Goal: Communication & Community: Answer question/provide support

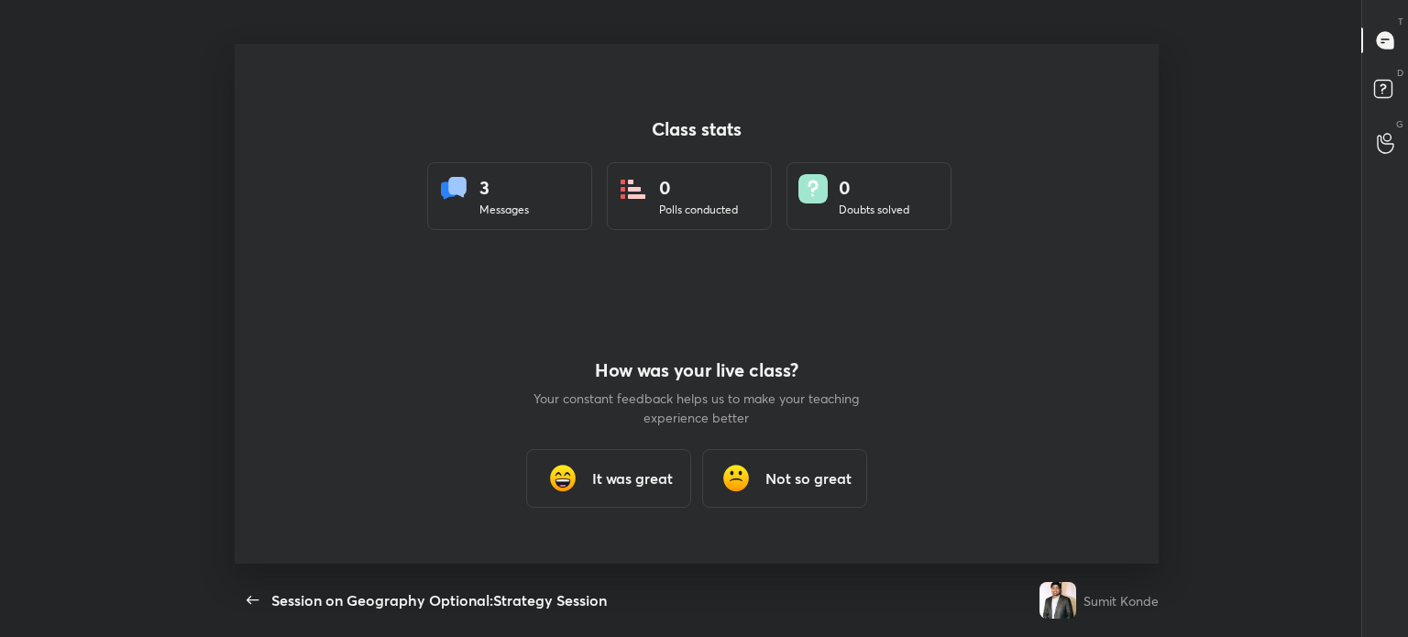
scroll to position [6, 0]
click at [588, 477] on div "It was great" at bounding box center [608, 478] width 165 height 59
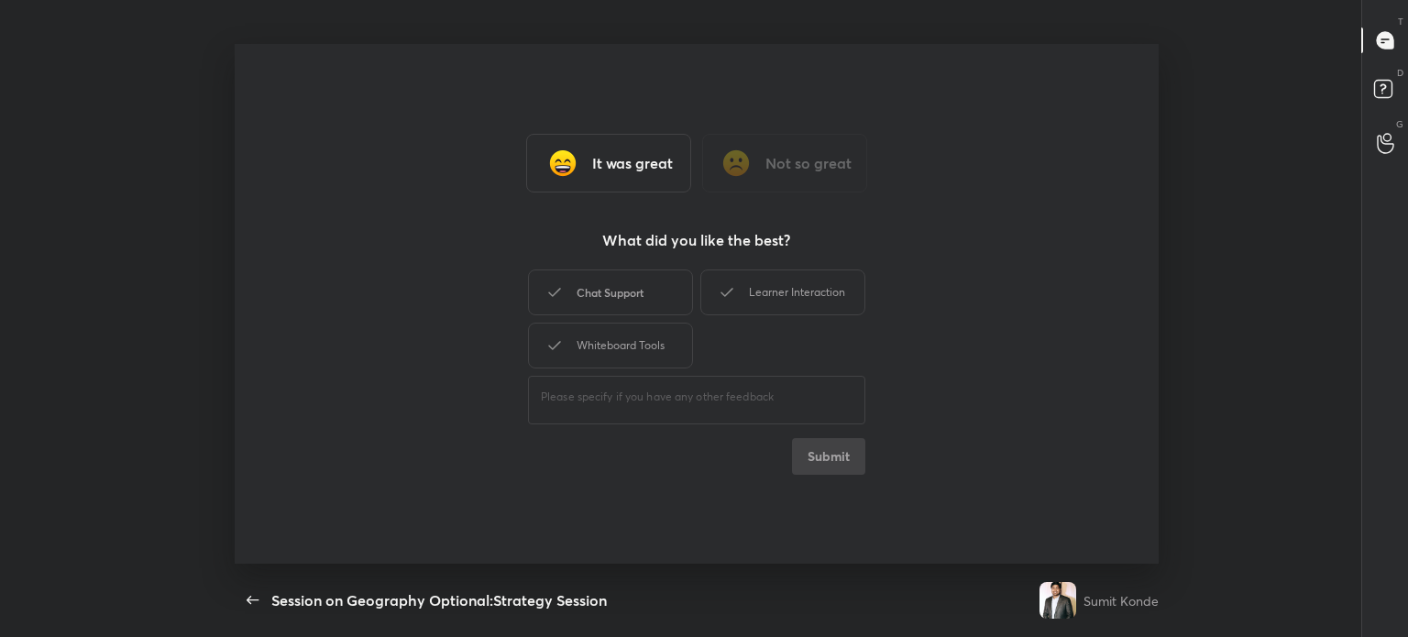
click at [677, 281] on div "Chat Support" at bounding box center [610, 293] width 165 height 46
click at [822, 458] on button "Submit" at bounding box center [828, 456] width 73 height 37
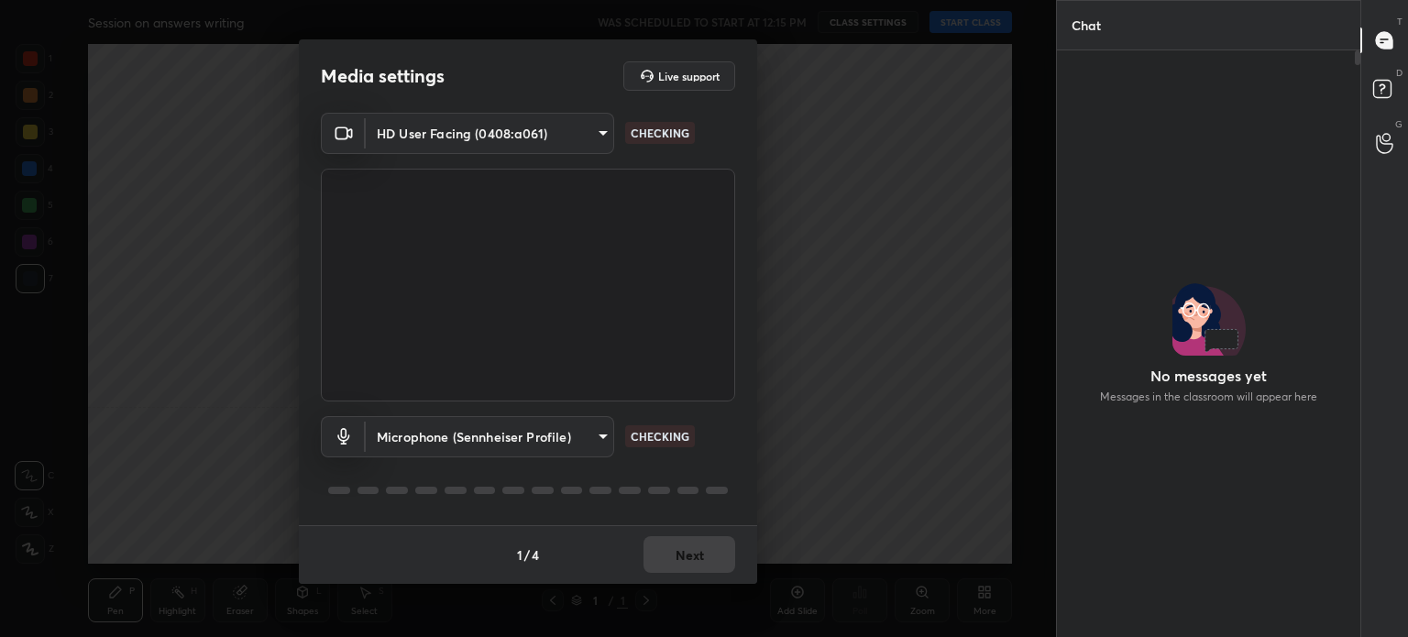
scroll to position [537, 298]
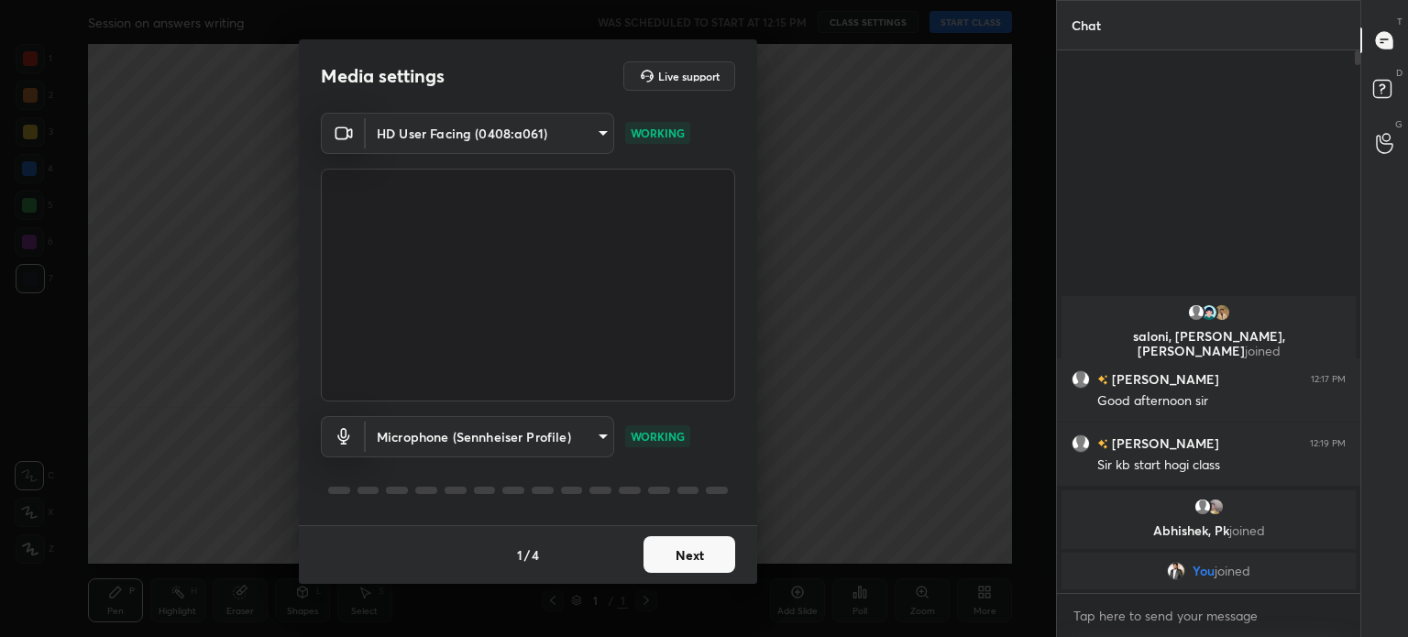
click at [703, 553] on button "Next" at bounding box center [690, 554] width 92 height 37
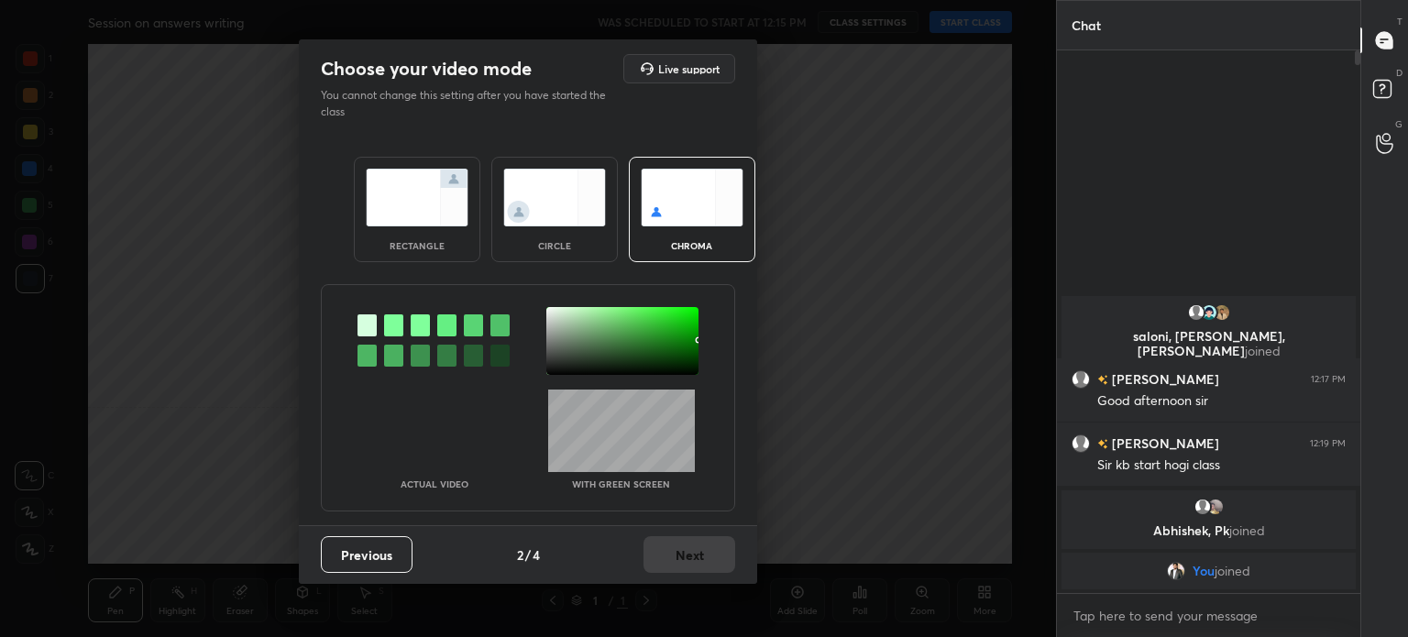
click at [565, 201] on img at bounding box center [554, 198] width 103 height 58
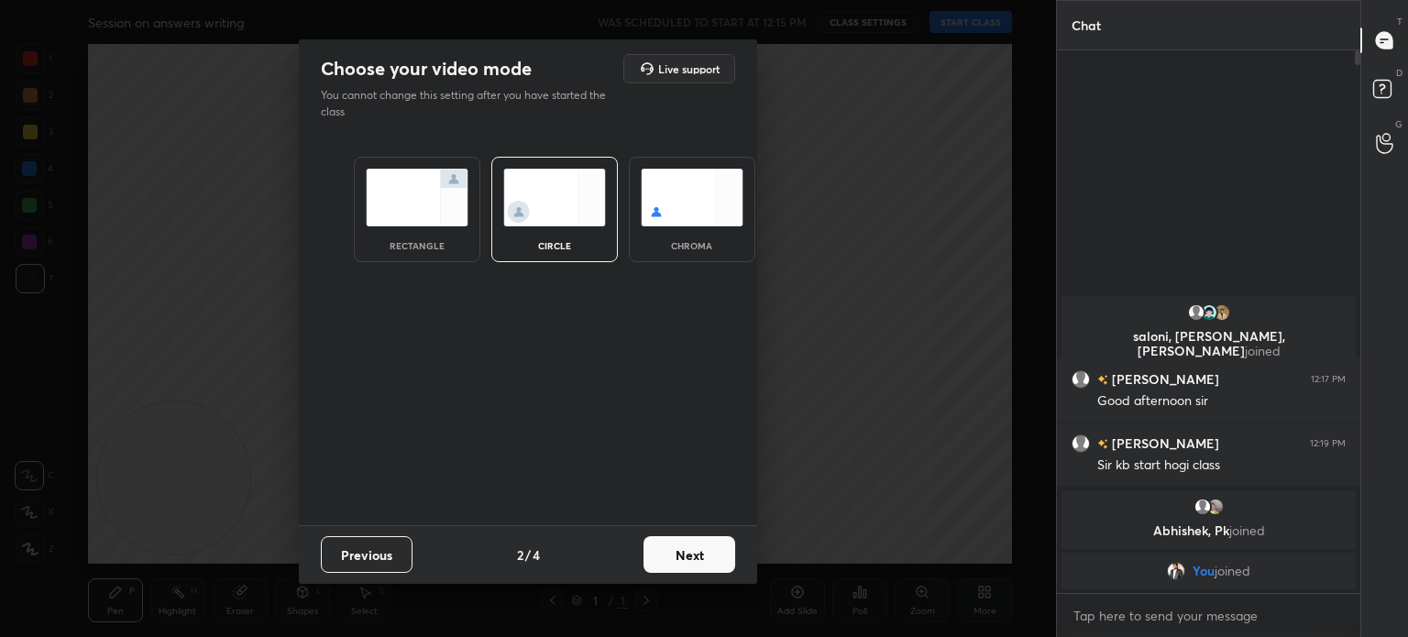
click at [714, 556] on button "Next" at bounding box center [690, 554] width 92 height 37
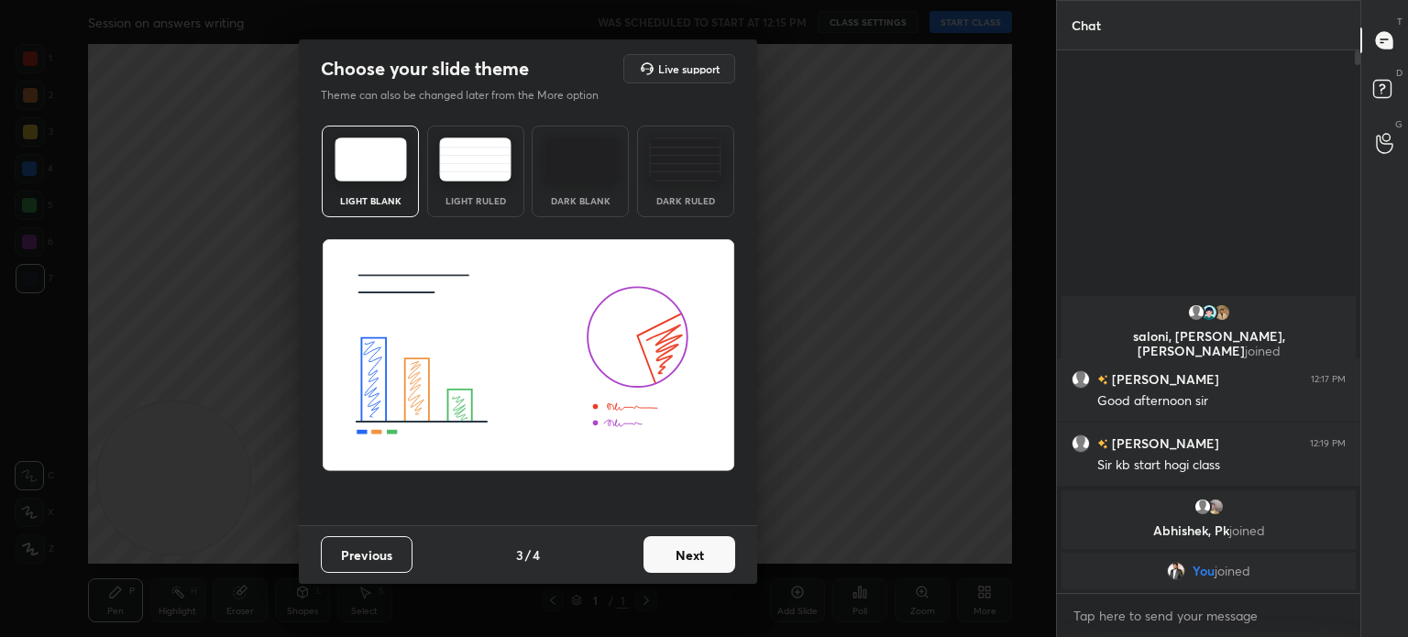
click at [714, 556] on button "Next" at bounding box center [690, 554] width 92 height 37
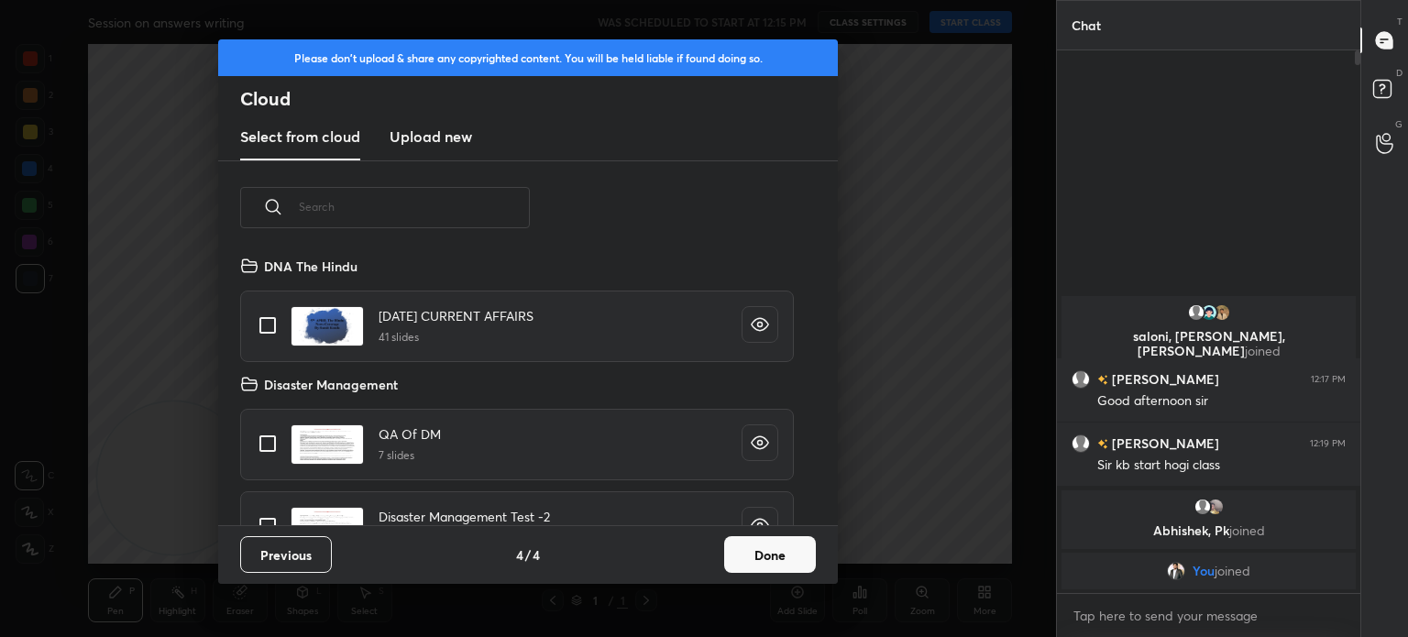
scroll to position [271, 589]
click at [774, 553] on button "Done" at bounding box center [770, 554] width 92 height 37
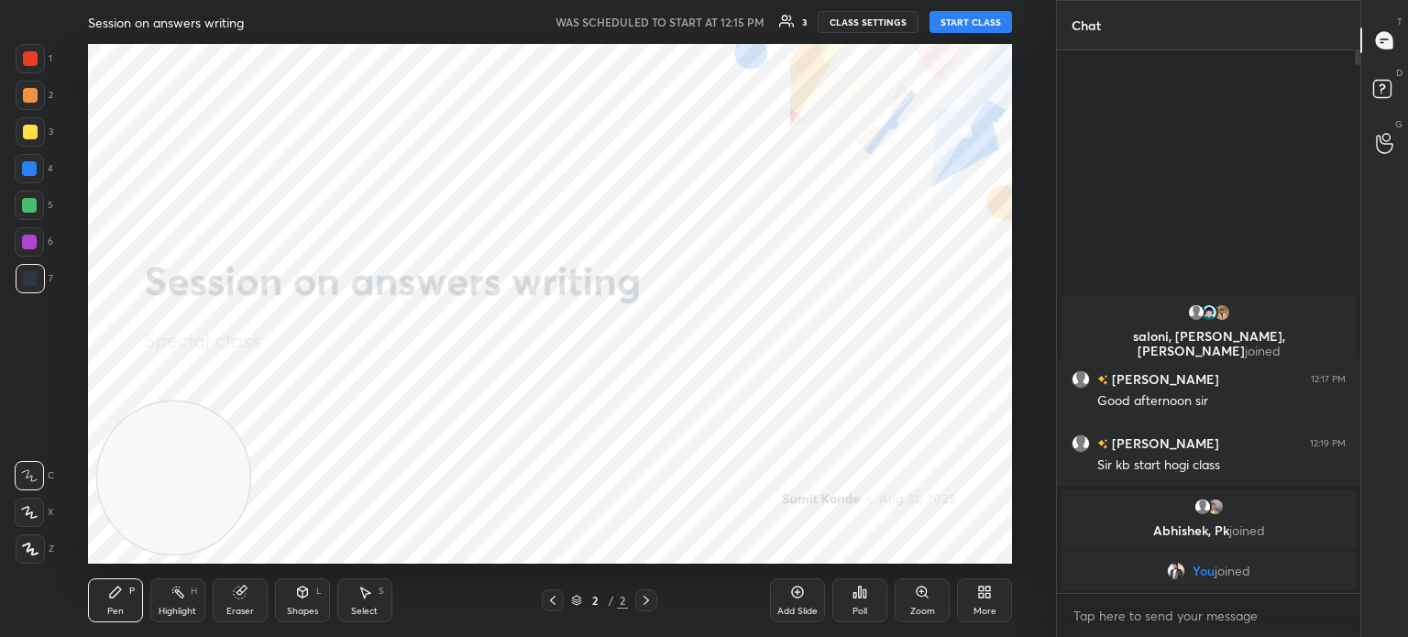
click at [778, 601] on div "Add Slide" at bounding box center [797, 601] width 55 height 44
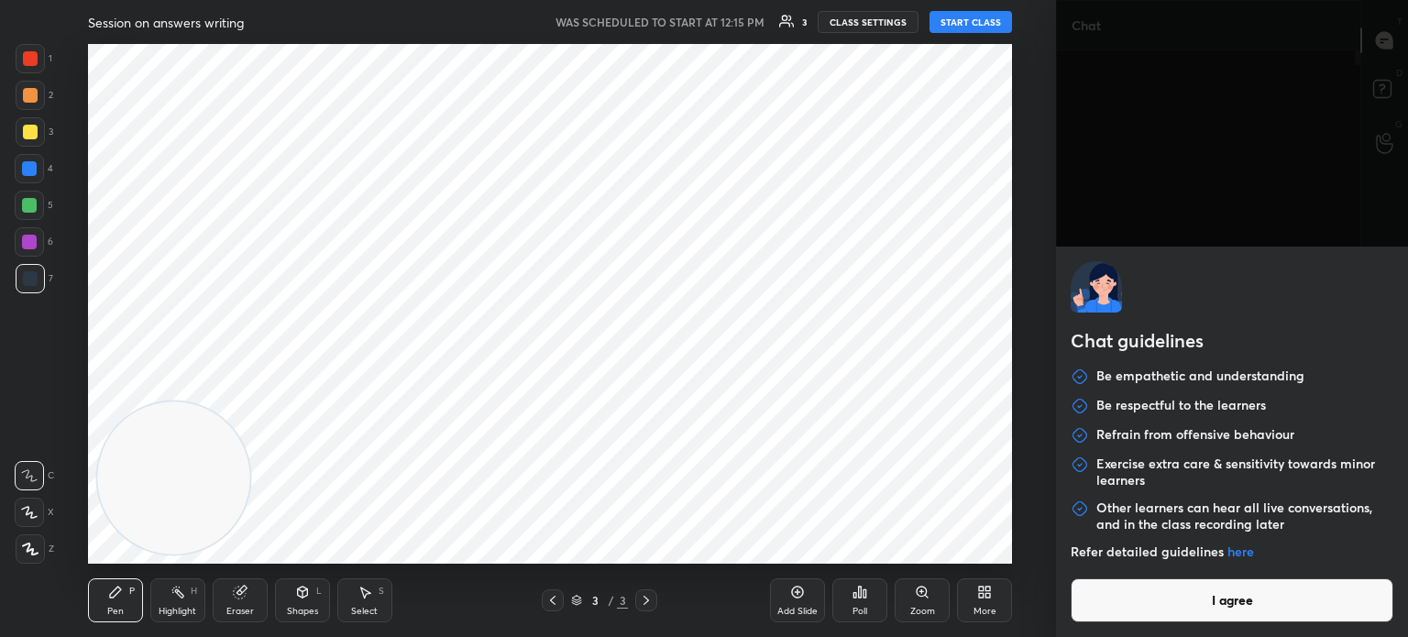
click at [1098, 613] on body "1 2 3 4 5 6 7 C X Z C X Z E E Erase all H H Session on answers writing WAS SCHE…" at bounding box center [704, 318] width 1408 height 637
click at [1098, 613] on button "I agree" at bounding box center [1232, 601] width 323 height 44
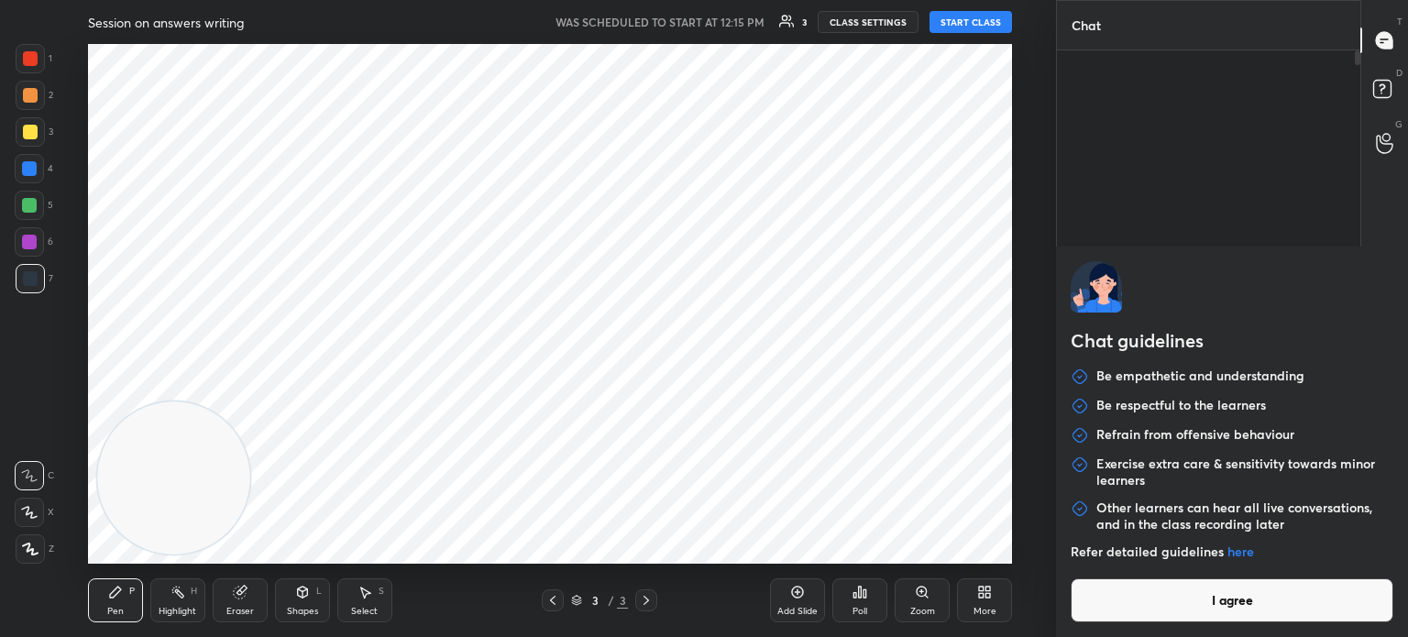
type textarea "x"
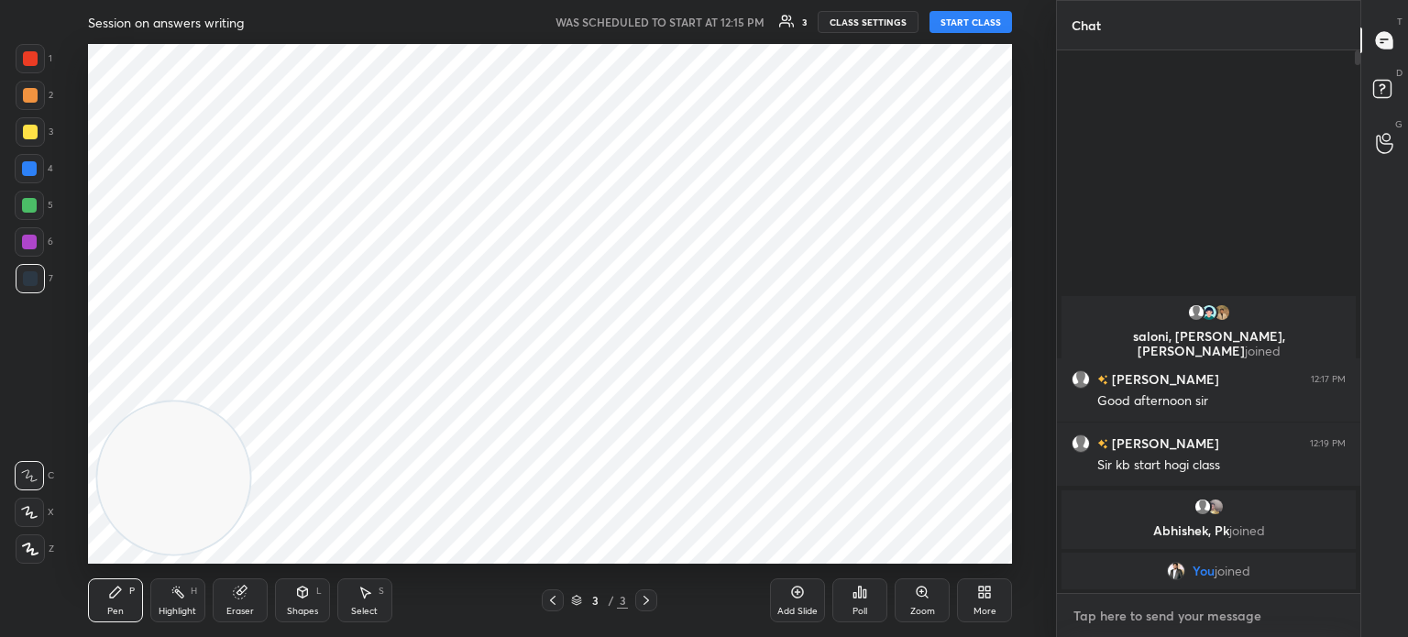
type textarea "n"
type textarea "x"
type textarea "no"
type textarea "x"
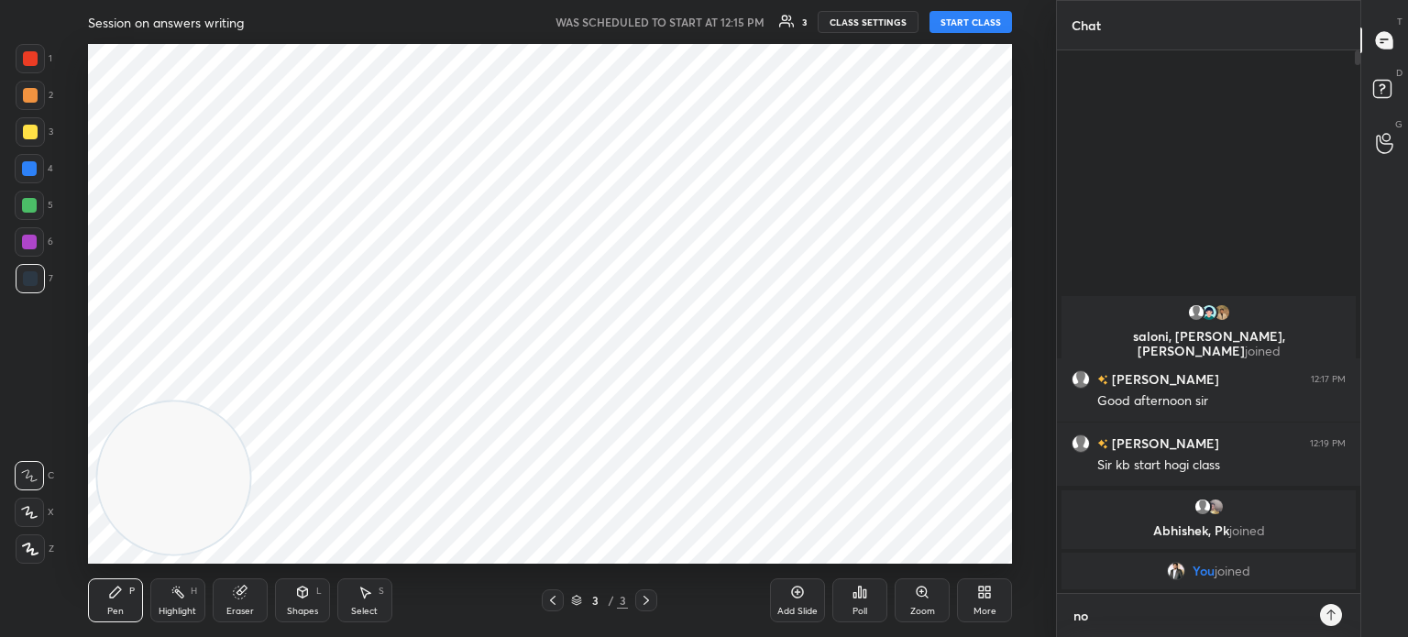
type textarea "not"
type textarea "x"
type textarea "not"
type textarea "x"
type textarea "not a"
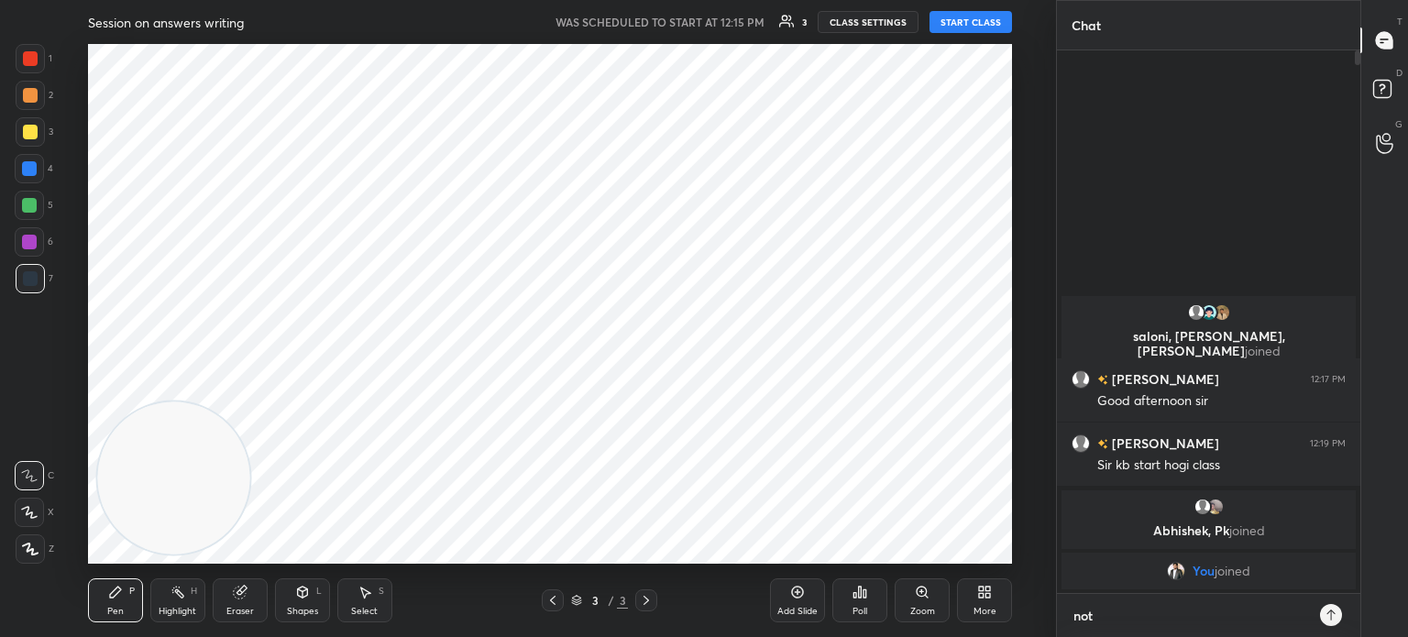
type textarea "x"
type textarea "not ab"
type textarea "x"
type textarea "not abl"
type textarea "x"
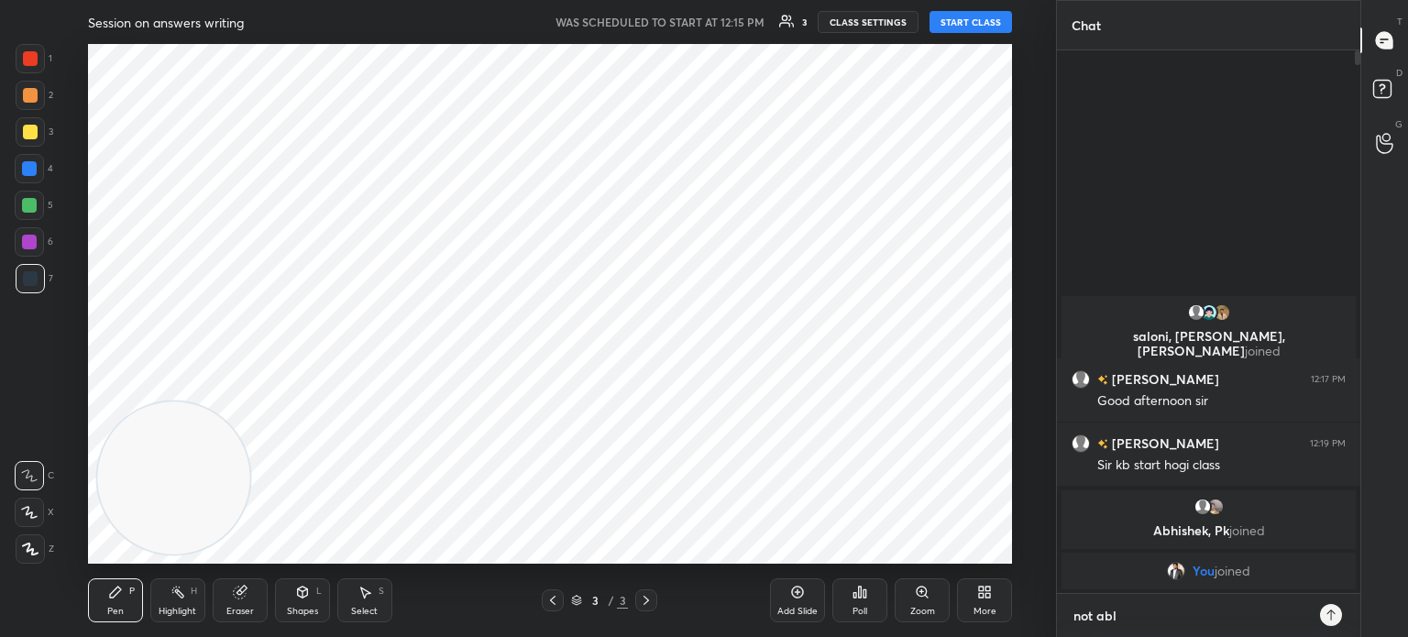
type textarea "not able"
type textarea "x"
type textarea "not able"
type textarea "x"
type textarea "not able y"
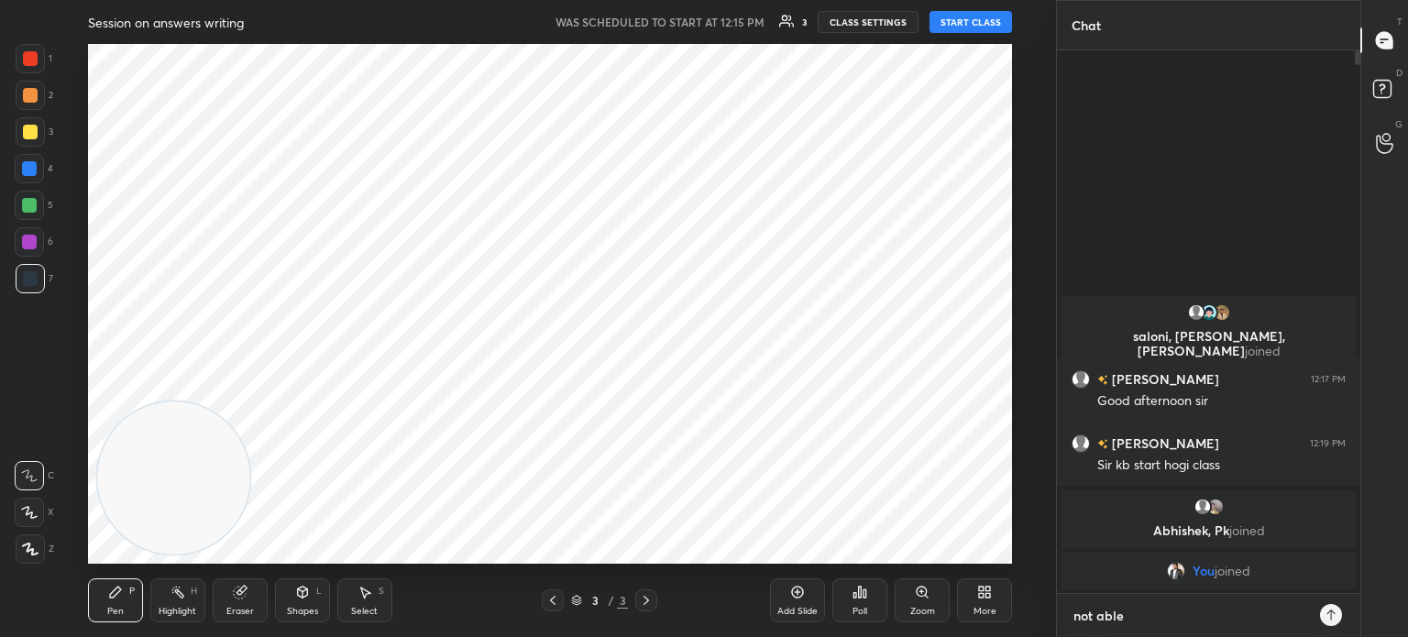
type textarea "x"
type textarea "not able yo"
type textarea "x"
type textarea "not able yo"
type textarea "x"
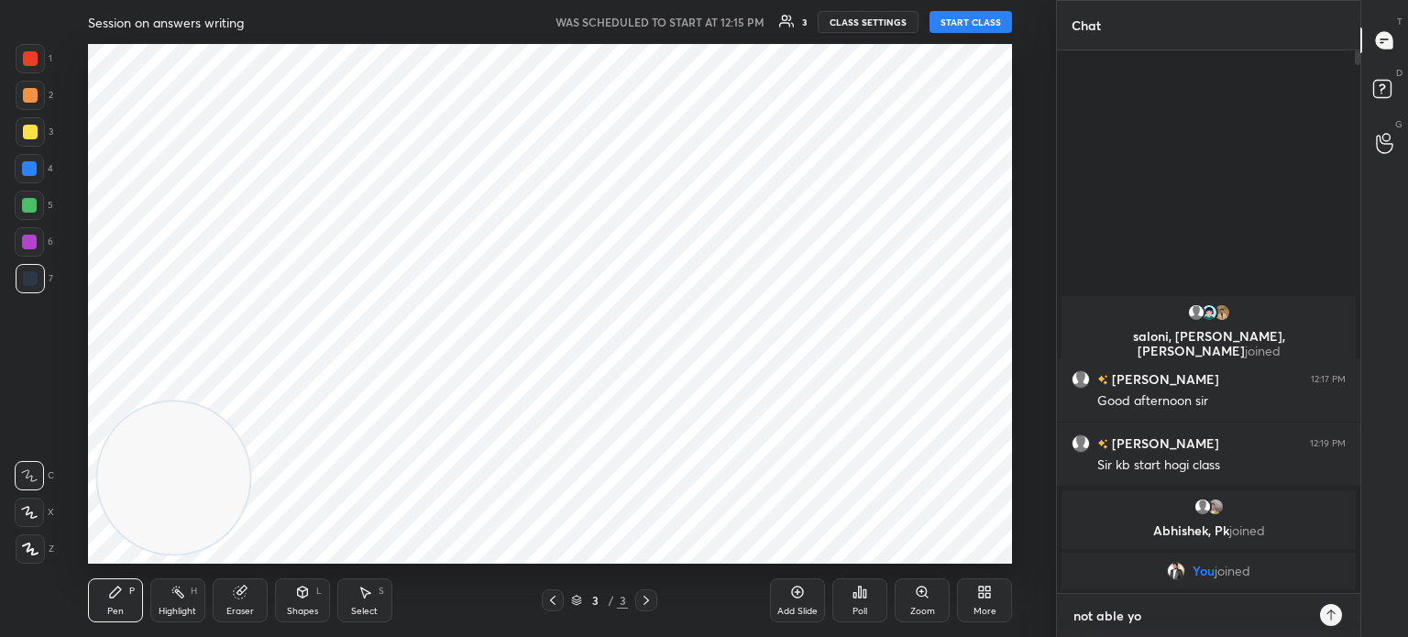
type textarea "not able yo c"
type textarea "x"
type textarea "not able yo co"
type textarea "x"
type textarea "not able yo con"
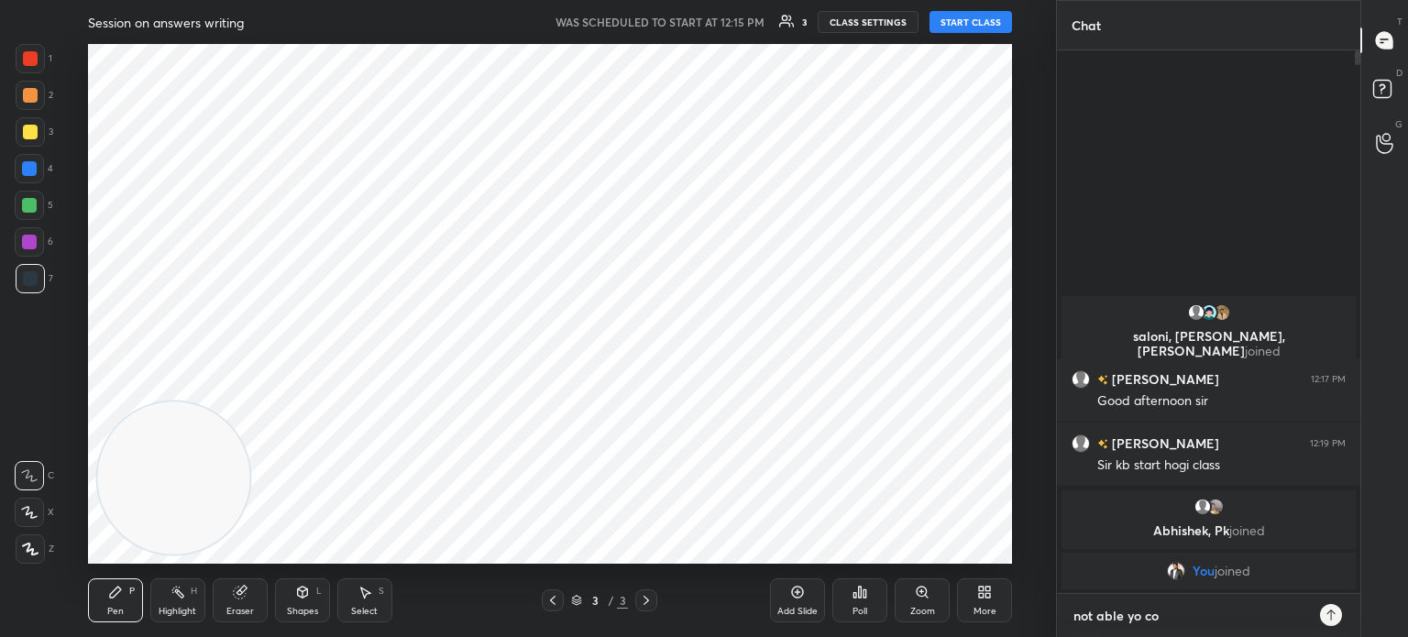
type textarea "x"
type textarea "not able yo conn"
type textarea "x"
type textarea "not able yo connr"
type textarea "x"
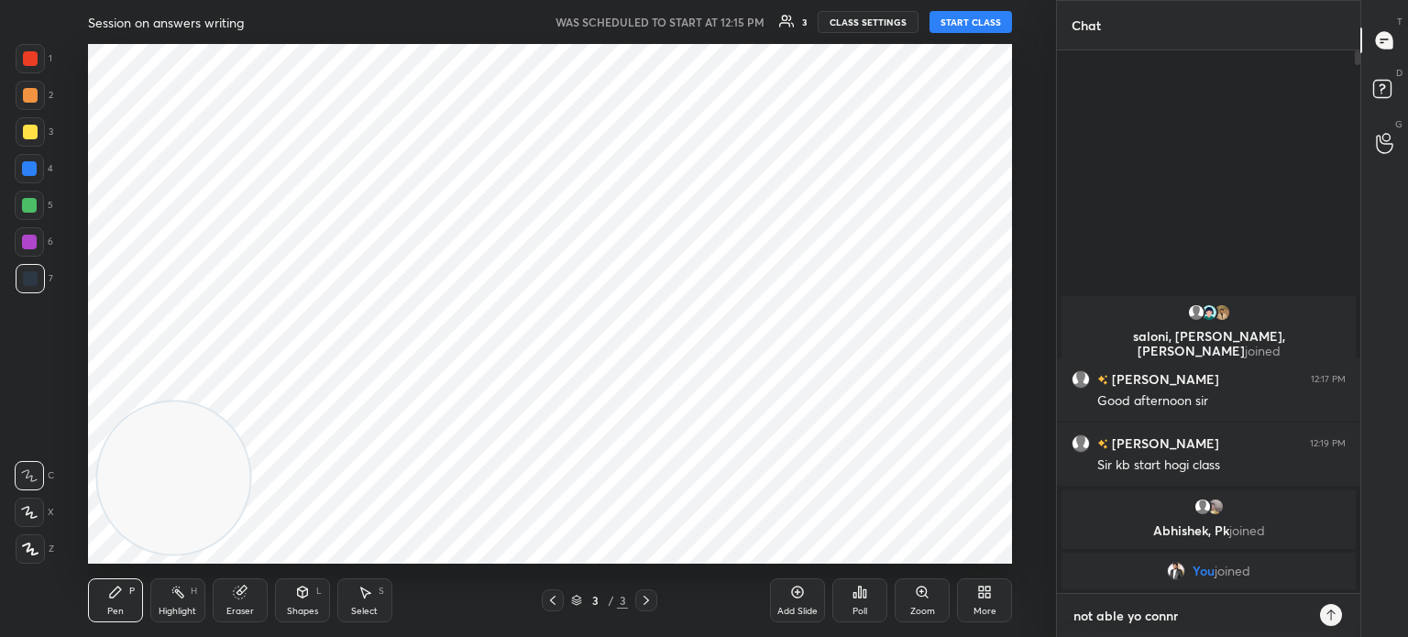
type textarea "not able yo connrc"
type textarea "x"
type textarea "not able yo connrct"
type textarea "x"
type textarea "not able yo connrct"
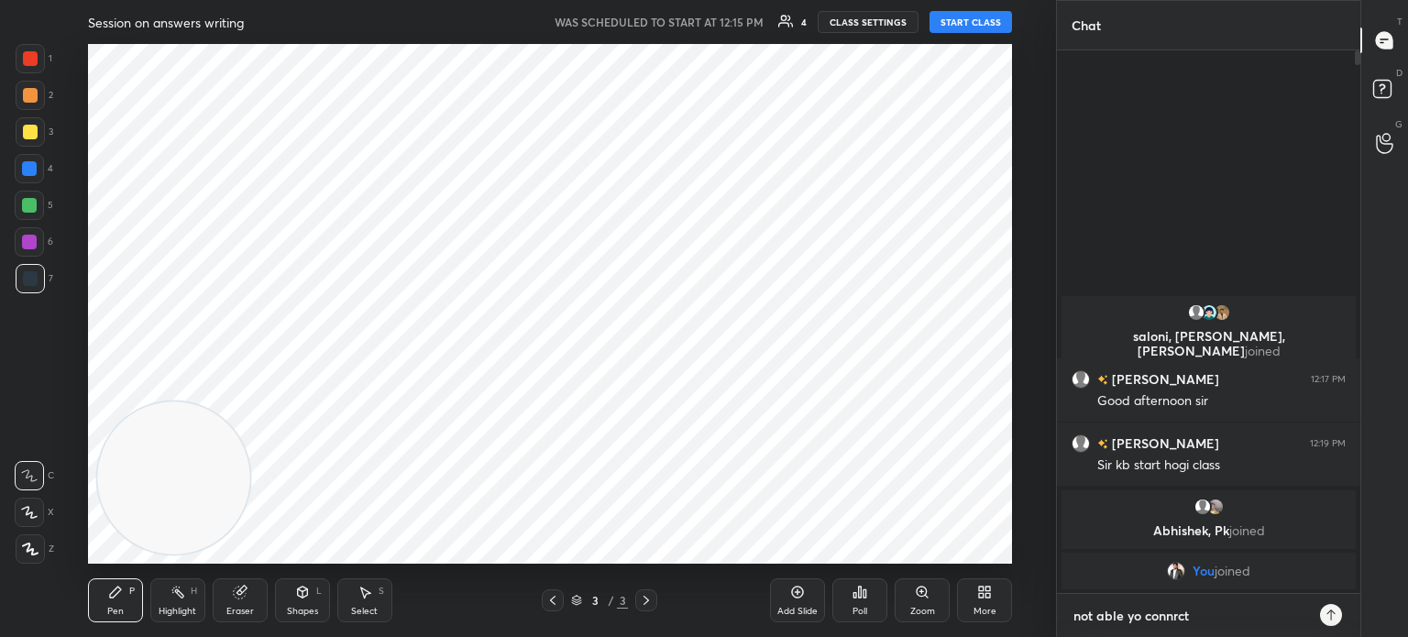
type textarea "x"
type textarea "not able yo connrct c"
type textarea "x"
type textarea "not able yo connrct cl"
type textarea "x"
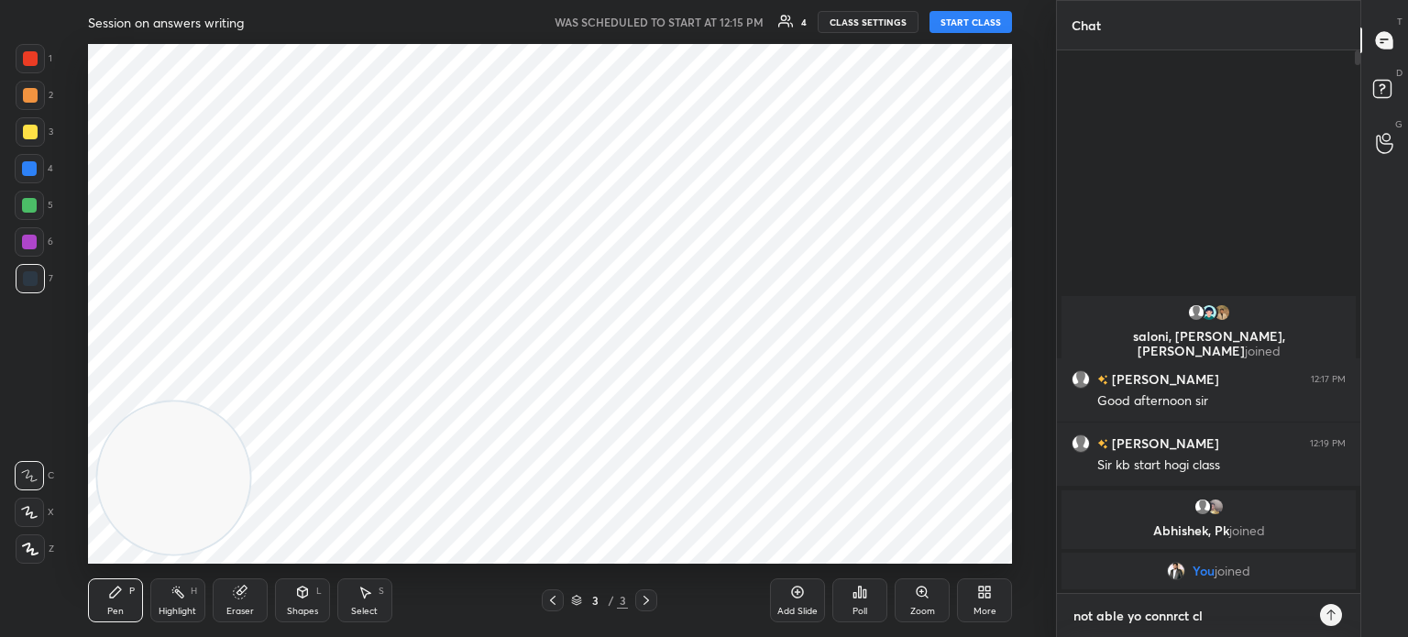
type textarea "not able yo connrct cls"
type textarea "x"
type textarea "not able yo connrct clsa"
type textarea "x"
type textarea "not able yo connrct clsas"
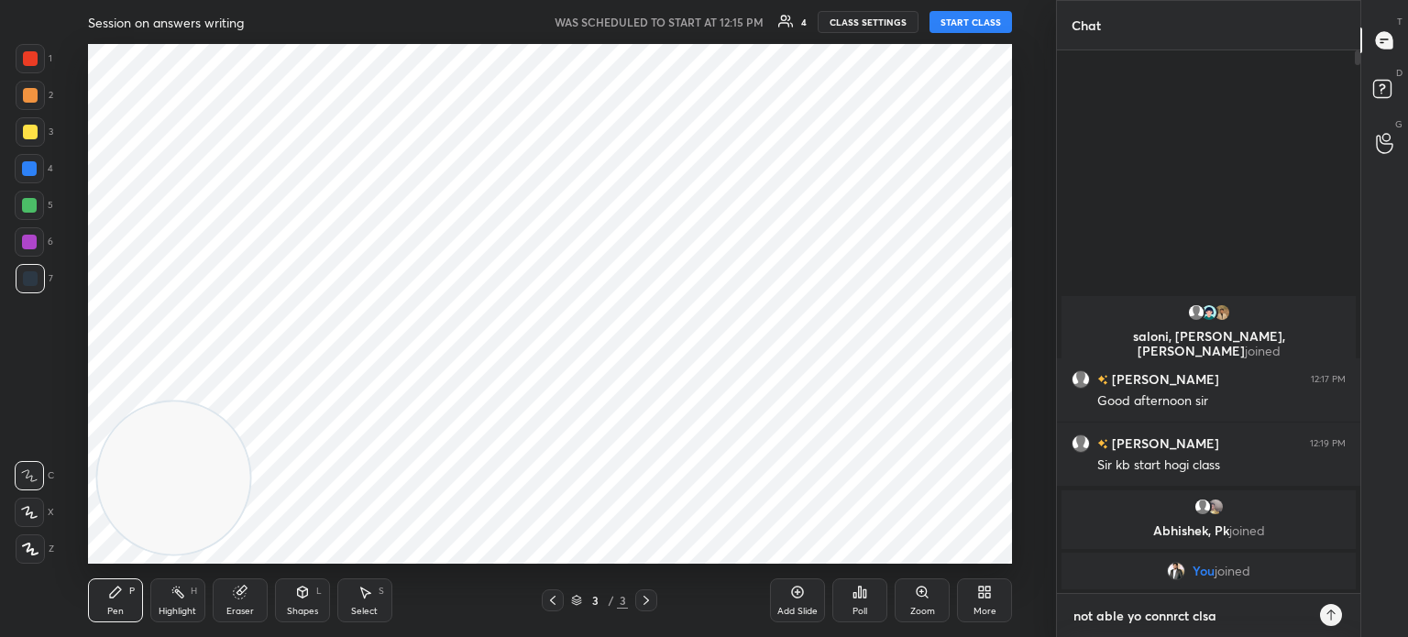
type textarea "x"
type textarea "not able yo connrct clsa"
type textarea "x"
type textarea "not able yo connrct cls"
type textarea "x"
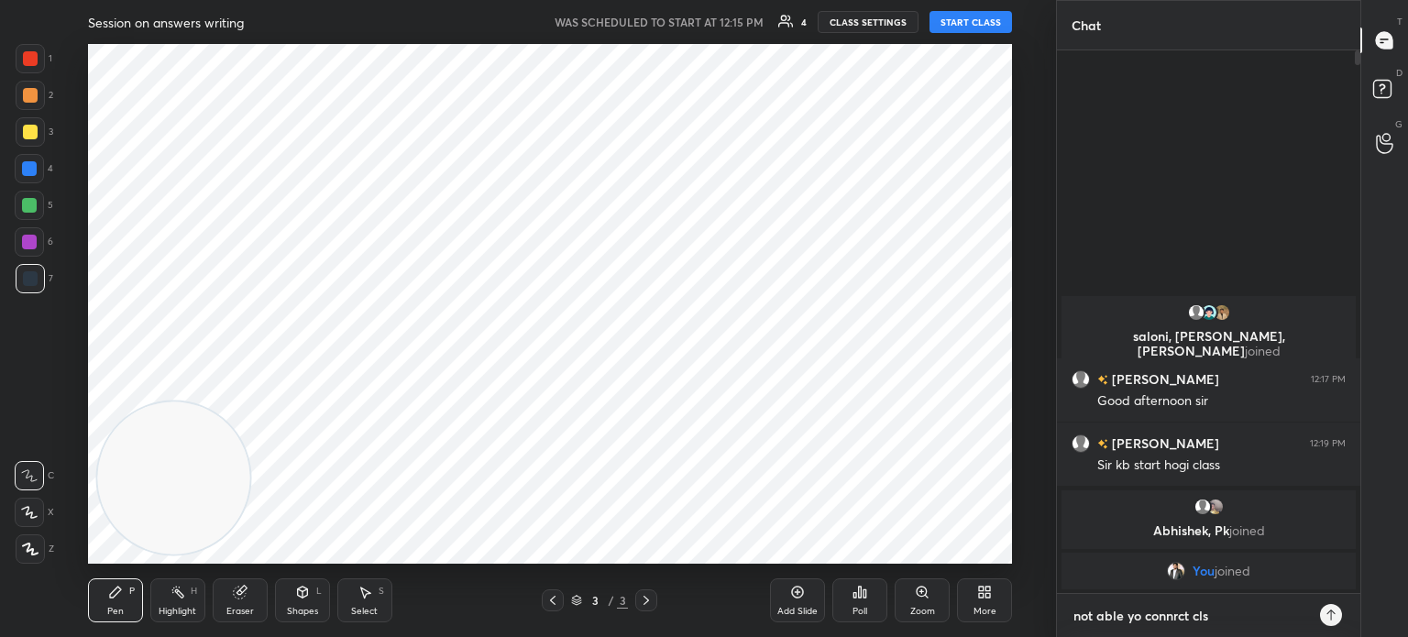
type textarea "not able yo connrct cl"
type textarea "x"
type textarea "not able yo connrct cla"
type textarea "x"
type textarea "not able yo connrct clas"
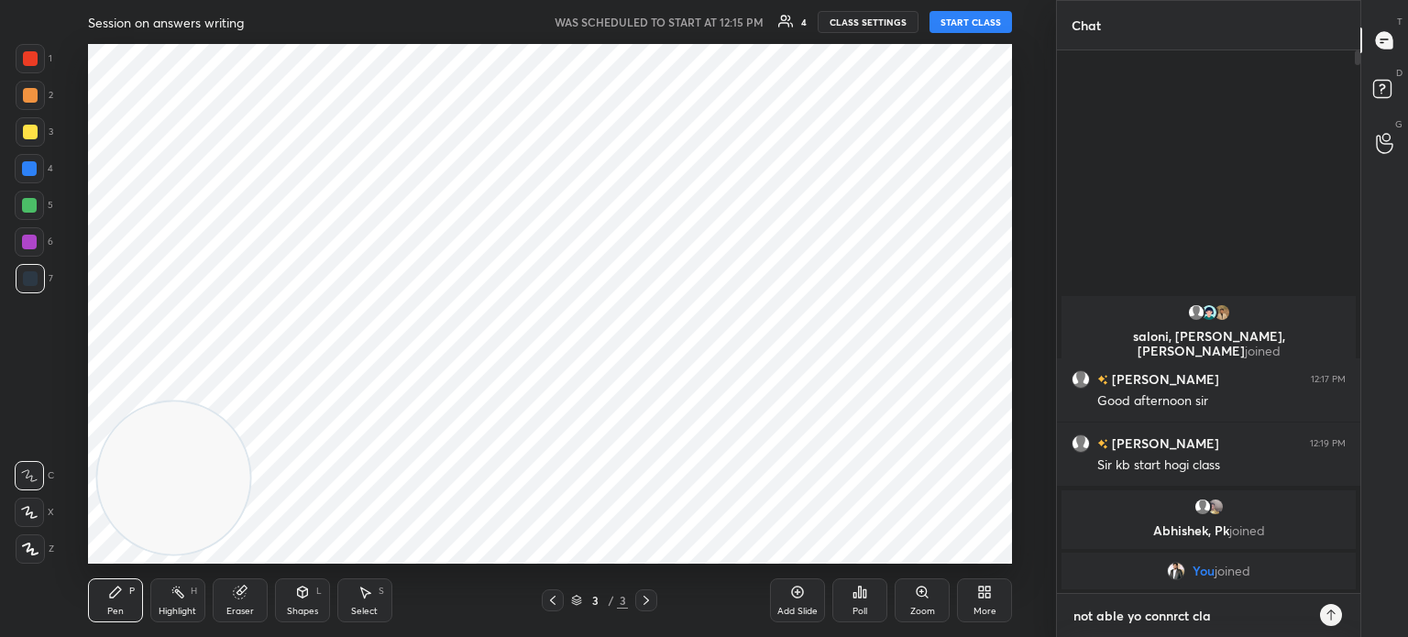
type textarea "x"
type textarea "not able yo connrct class"
type textarea "x"
type textarea "not able yo connrct class"
type textarea "x"
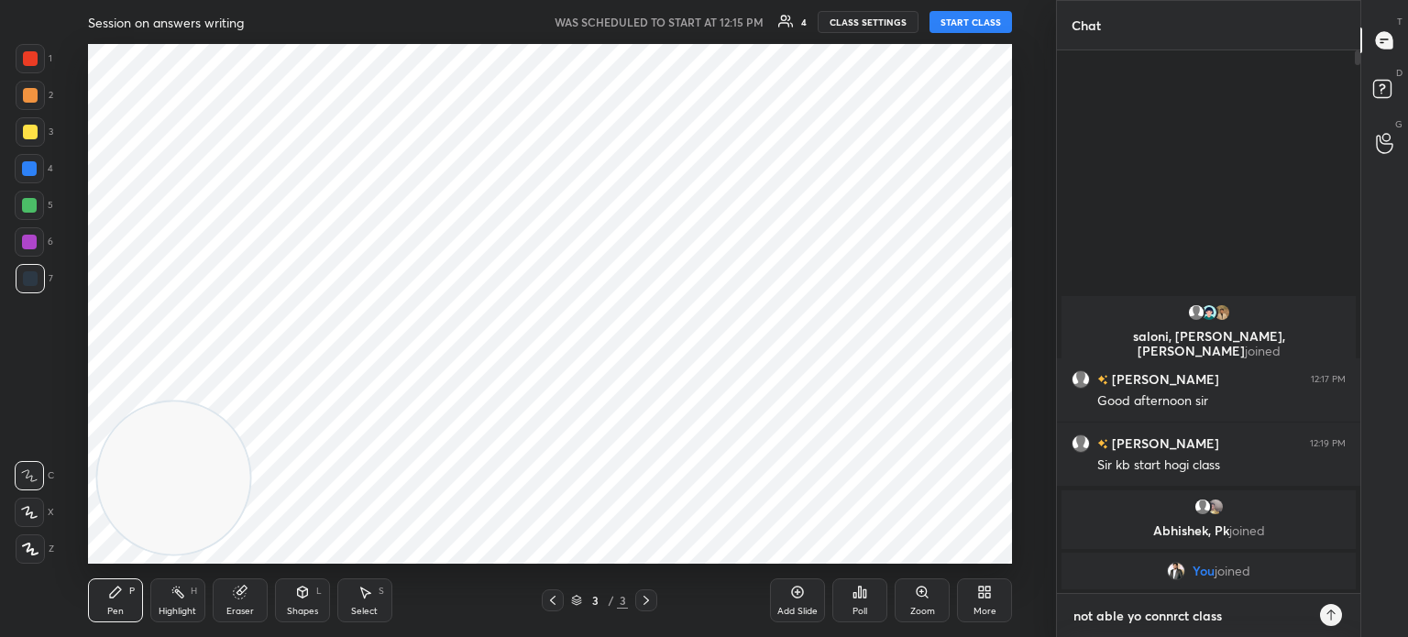
type textarea "not able yo connrct class d"
type textarea "x"
type textarea "not able yo connrct class du"
type textarea "x"
type textarea "not able yo connrct class due"
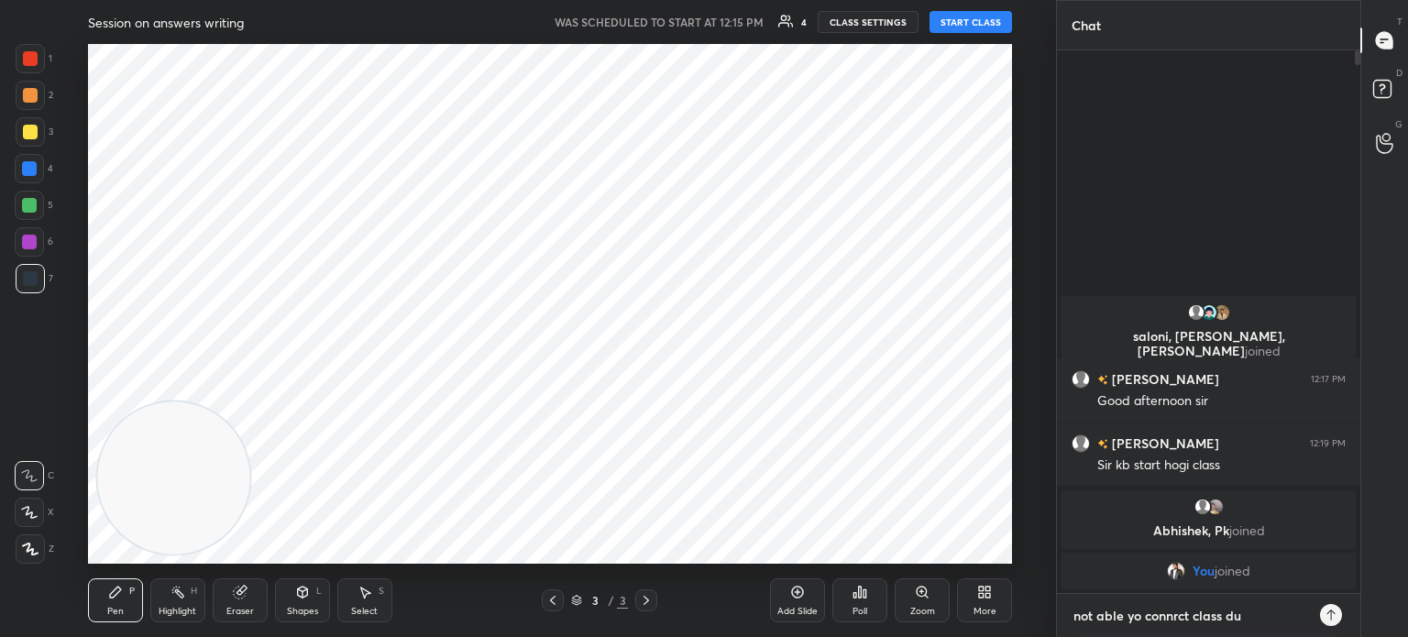
type textarea "x"
type textarea "not able yo connrct class due"
type textarea "x"
type textarea "not able yo connrct class due t"
type textarea "x"
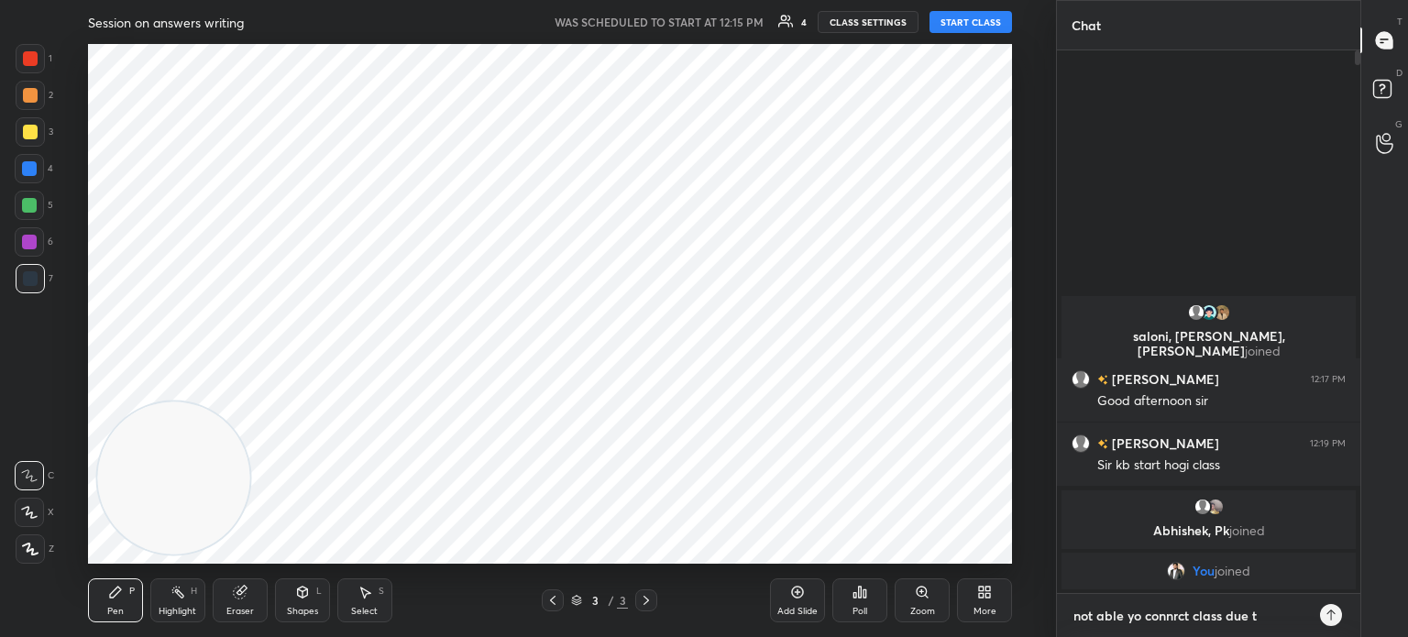
type textarea "not able yo connrct class due to"
type textarea "x"
type textarea "not able yo connrct class due to"
type textarea "x"
type textarea "not able yo connrct class due to s"
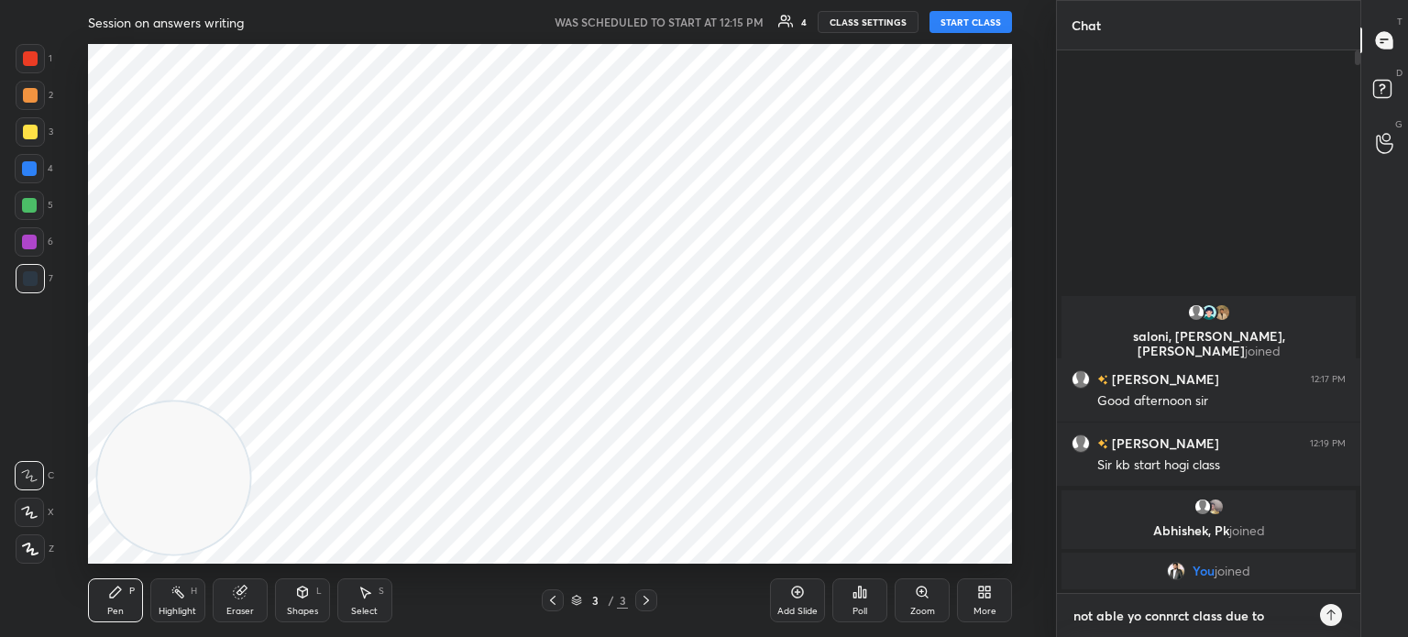
type textarea "x"
type textarea "not able yo connrct class due to so"
type textarea "x"
type textarea "not able yo connrct class due to som"
type textarea "x"
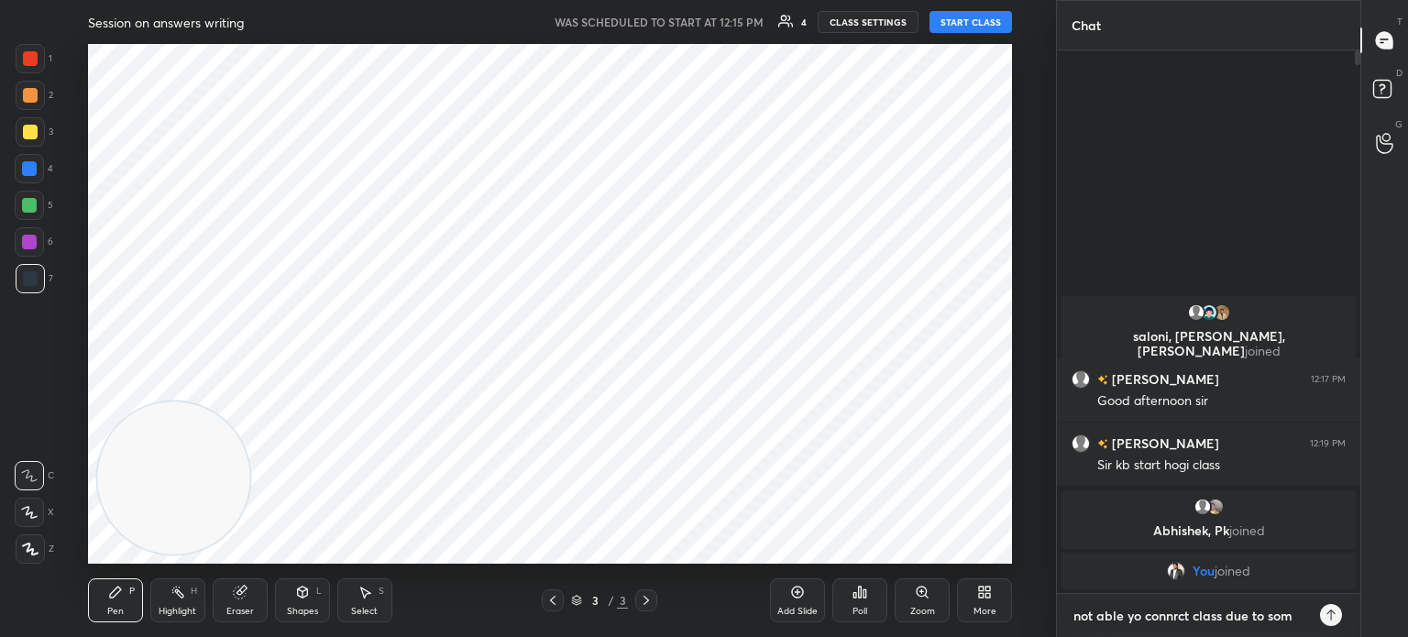
type textarea "not able yo connrct class due to some"
type textarea "x"
type textarea "not able yo connrct class due to some"
type textarea "x"
type textarea "not able yo connrct class due to some t"
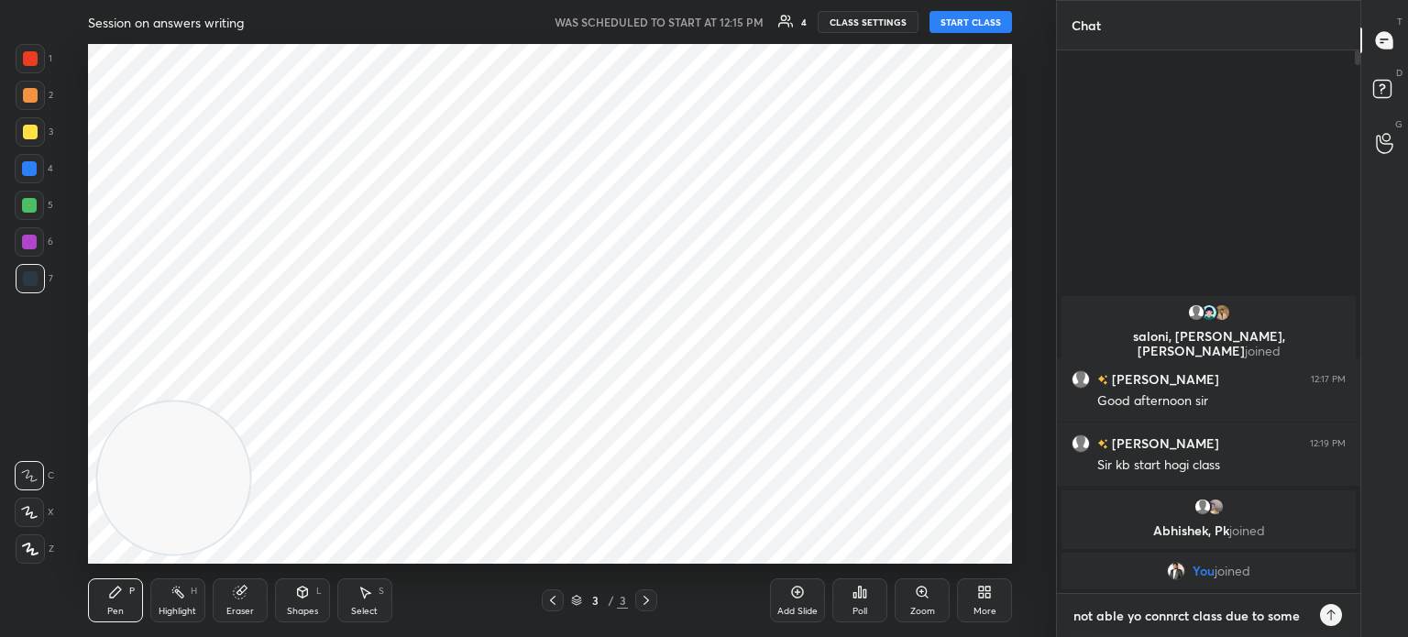
type textarea "x"
type textarea "not able yo connrct class due to some te"
type textarea "x"
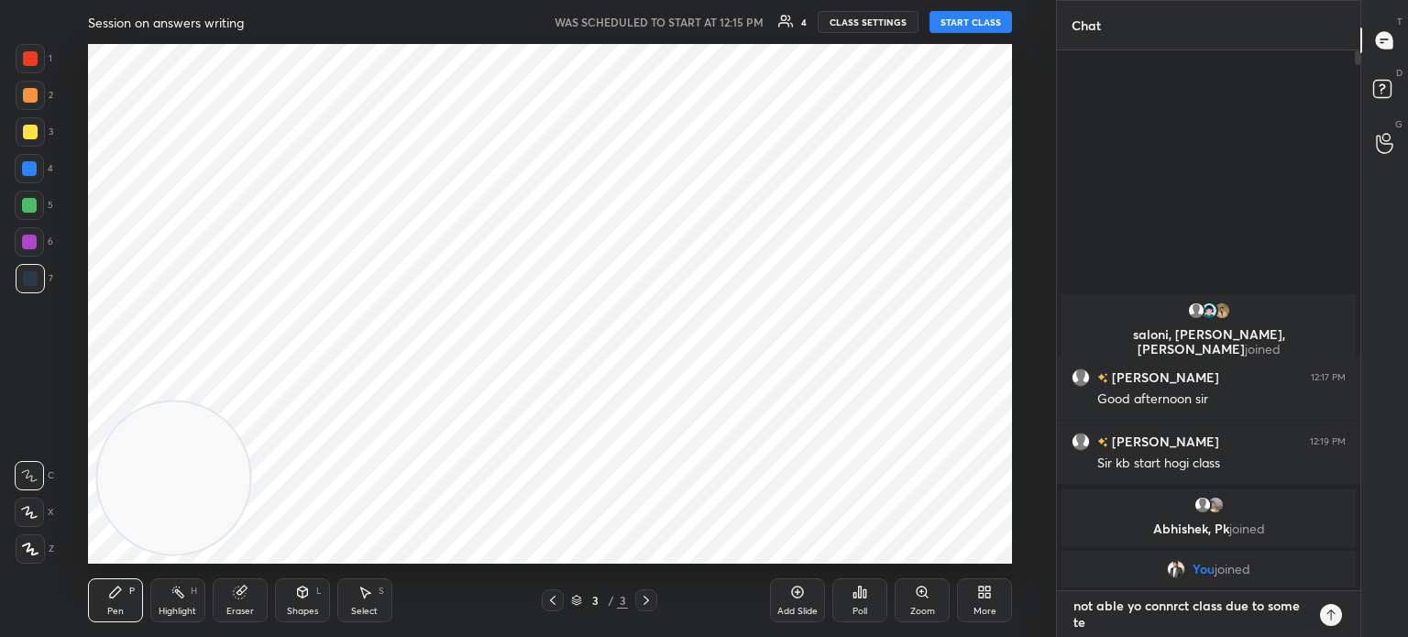
type textarea "not able yo connrct class due to some tec"
type textarea "x"
type textarea "not able yo connrct class due to some tech"
type textarea "x"
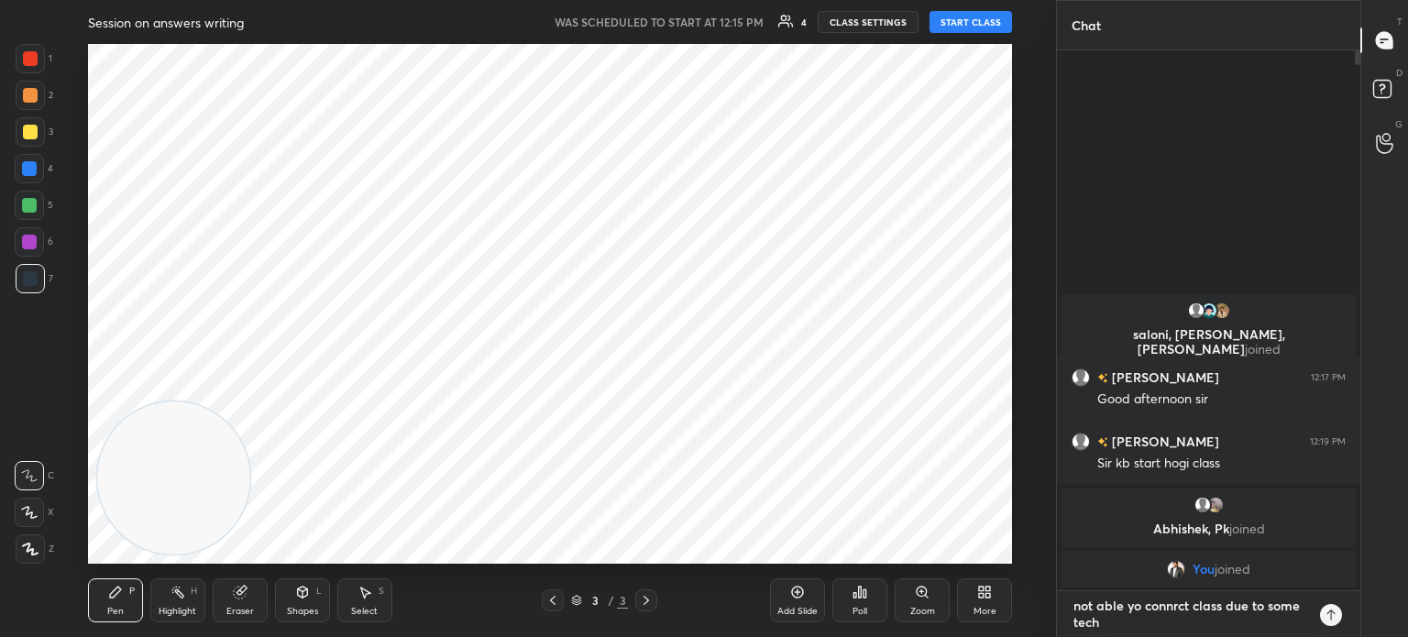
type textarea "not able yo connrct class due to some techn"
type textarea "x"
type textarea "not able yo connrct class due to some techni"
type textarea "x"
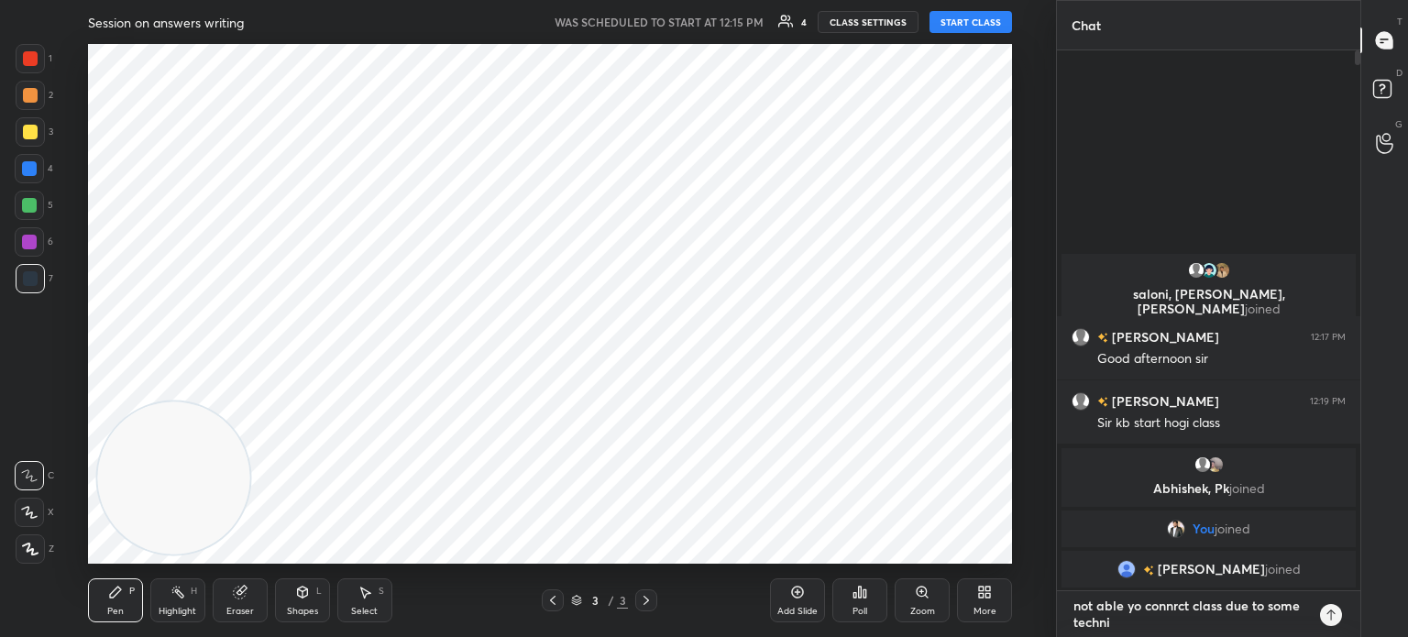
type textarea "not able yo connrct class due to some technic"
type textarea "x"
type textarea "not able yo connrct class due to some technica"
type textarea "x"
type textarea "not able yo connrct class due to some technical"
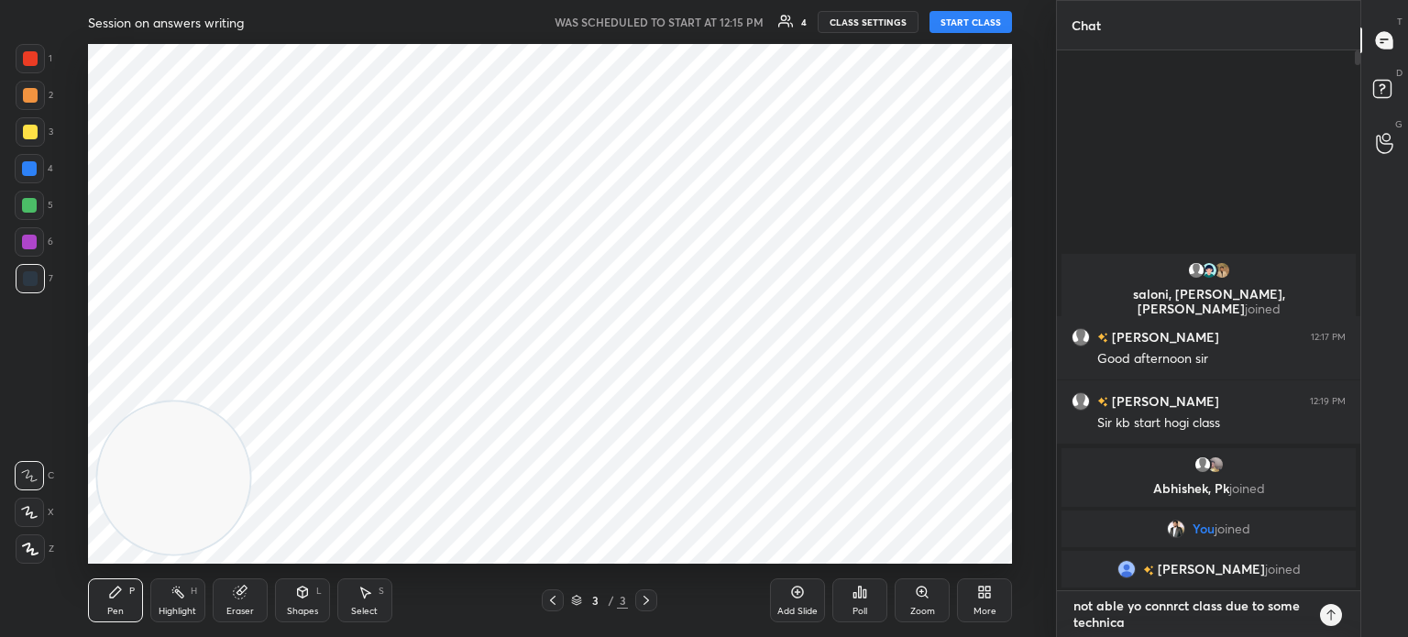
type textarea "x"
type textarea "not able yo connrct class due to some technical"
type textarea "x"
type textarea "not able yo connrct class due to some technical i"
type textarea "x"
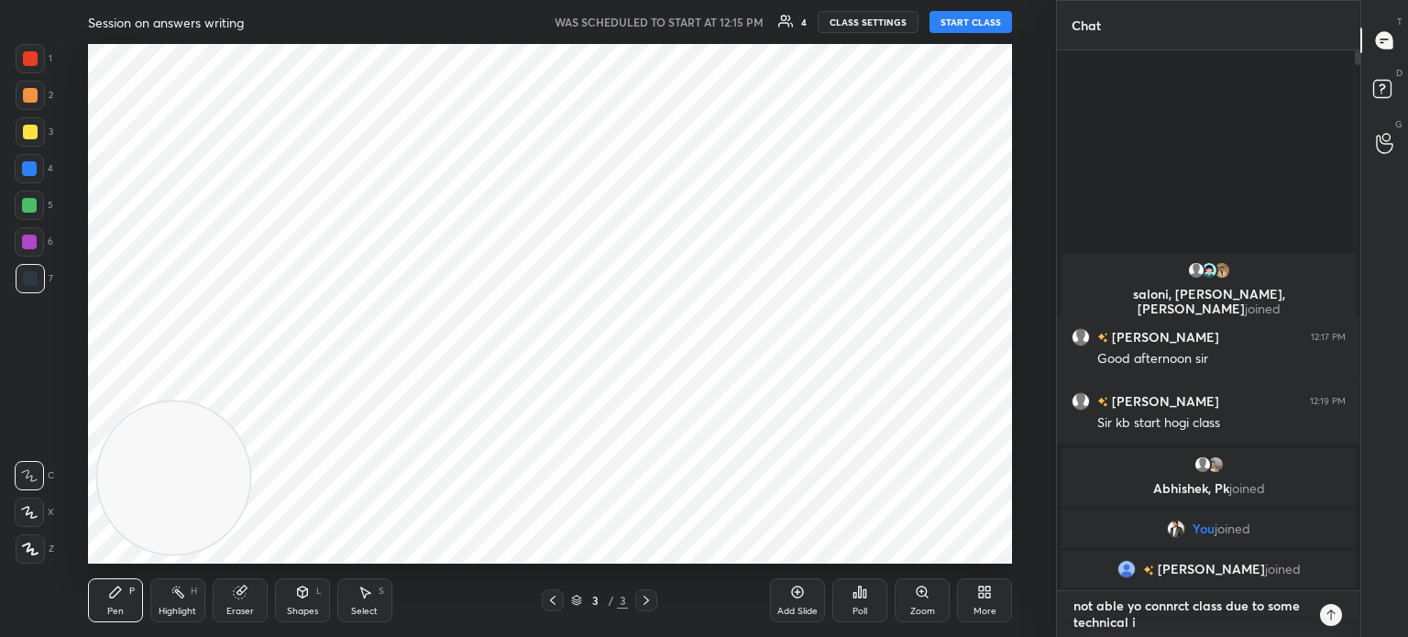
type textarea "not able yo connrct class due to some technical is"
type textarea "x"
type textarea "not able yo connrct class due to some technical iss"
type textarea "x"
type textarea "not able yo connrct class due to some technical issu"
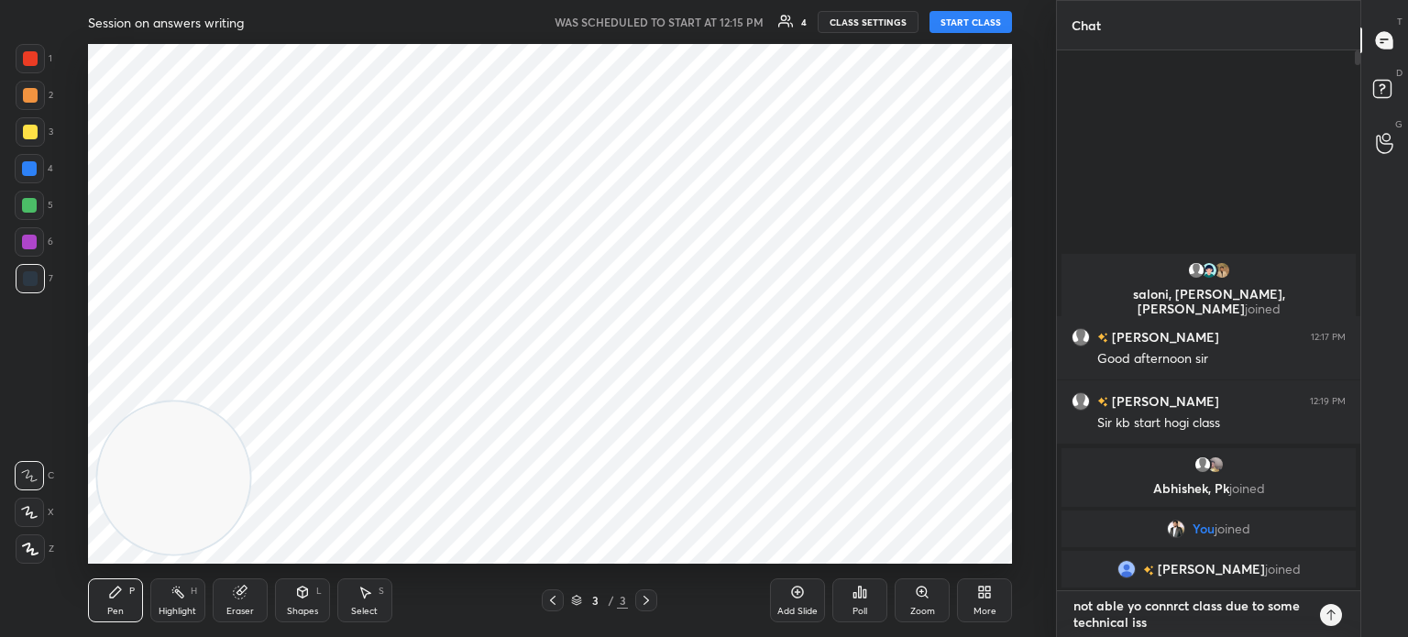
type textarea "x"
type textarea "not able yo connrct class due to some technical issue"
type textarea "x"
type textarea "not able yo connrct class due to some technical issues"
type textarea "x"
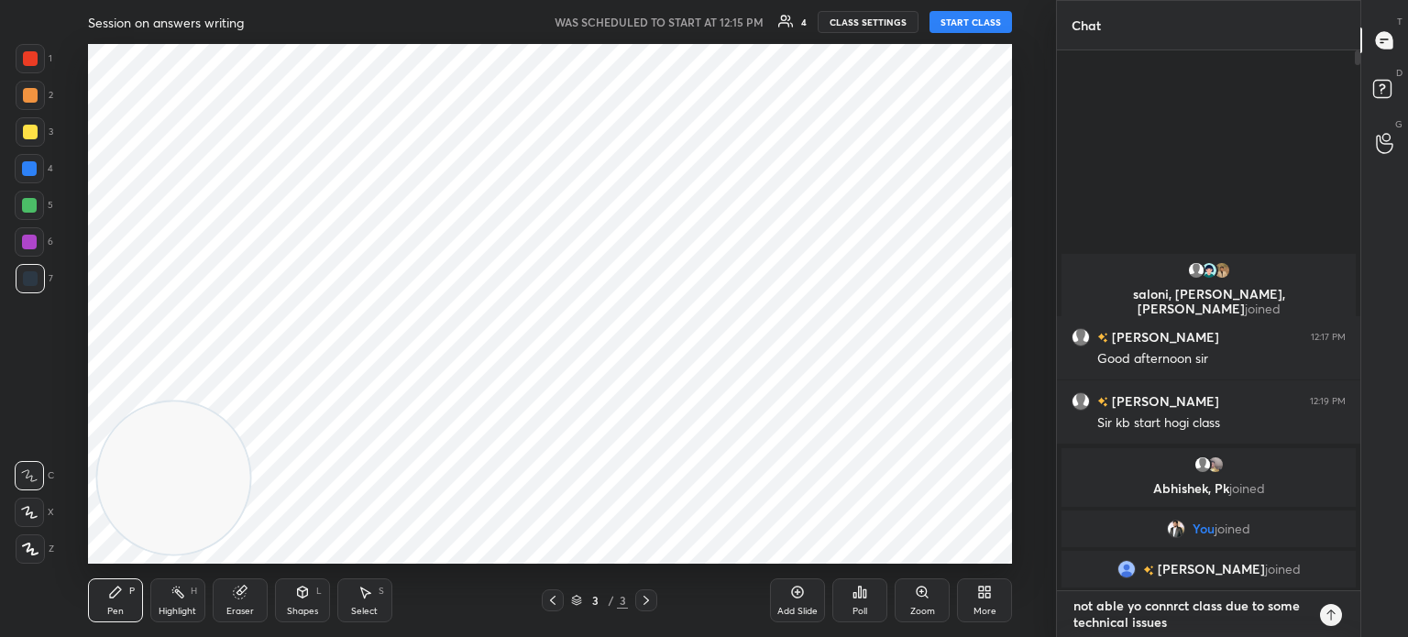
type textarea "not able yo connrct class due to some technical issues"
type textarea "x"
type textarea "not able yo connrct class due to some technical issues w"
type textarea "x"
type textarea "not able yo connrct class due to some technical issues we"
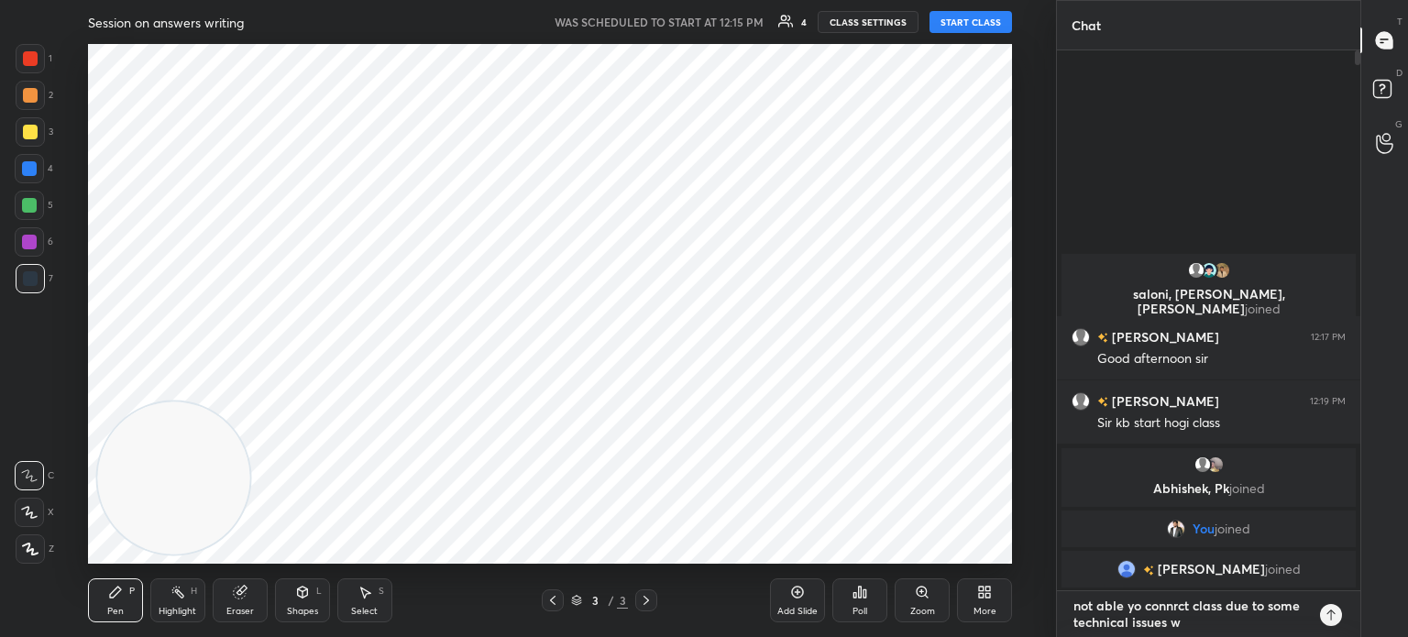
type textarea "x"
type textarea "not able yo connrct class due to some technical issues we"
type textarea "x"
type textarea "not able yo connrct class due to some technical issues we w"
type textarea "x"
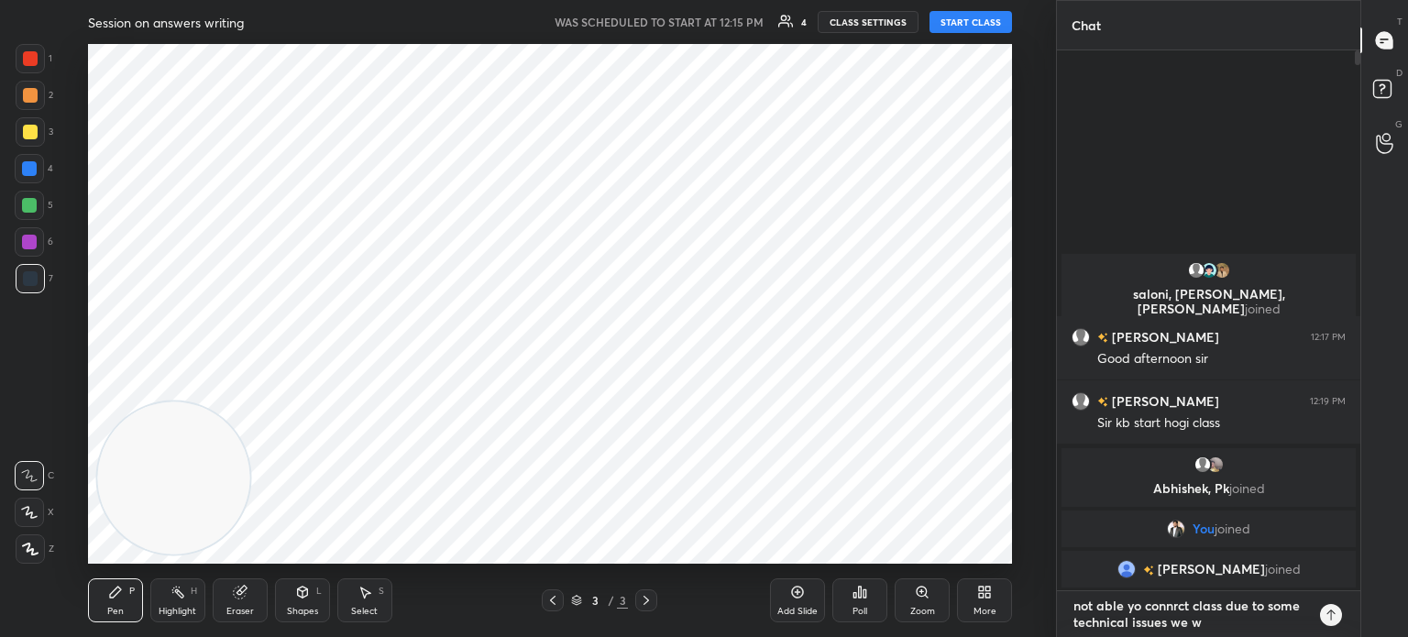
type textarea "not able yo connrct class due to some technical issues we wi"
type textarea "x"
type textarea "not able yo connrct class due to some technical issues we wil"
type textarea "x"
type textarea "not able yo connrct class due to some technical issues we will"
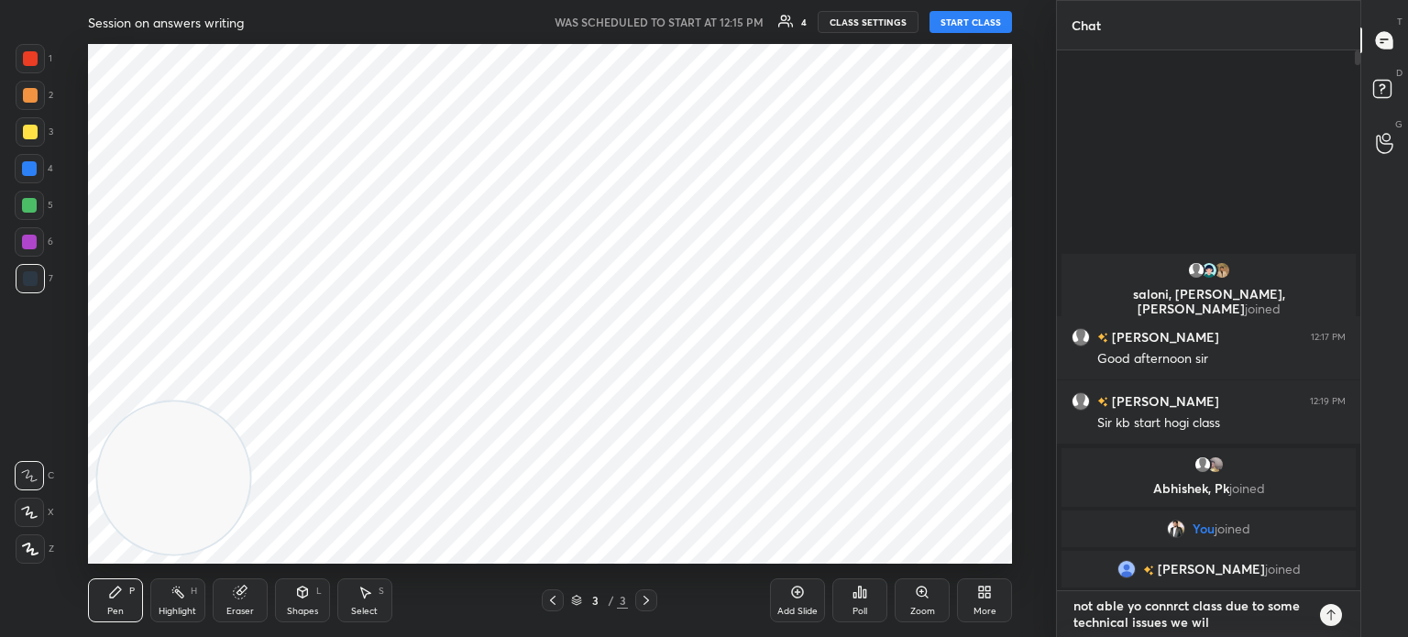
type textarea "x"
type textarea "not able yo connrct class due to some technical issues we will"
type textarea "x"
type textarea "not able yo connrct class due to some technical issues we will h"
type textarea "x"
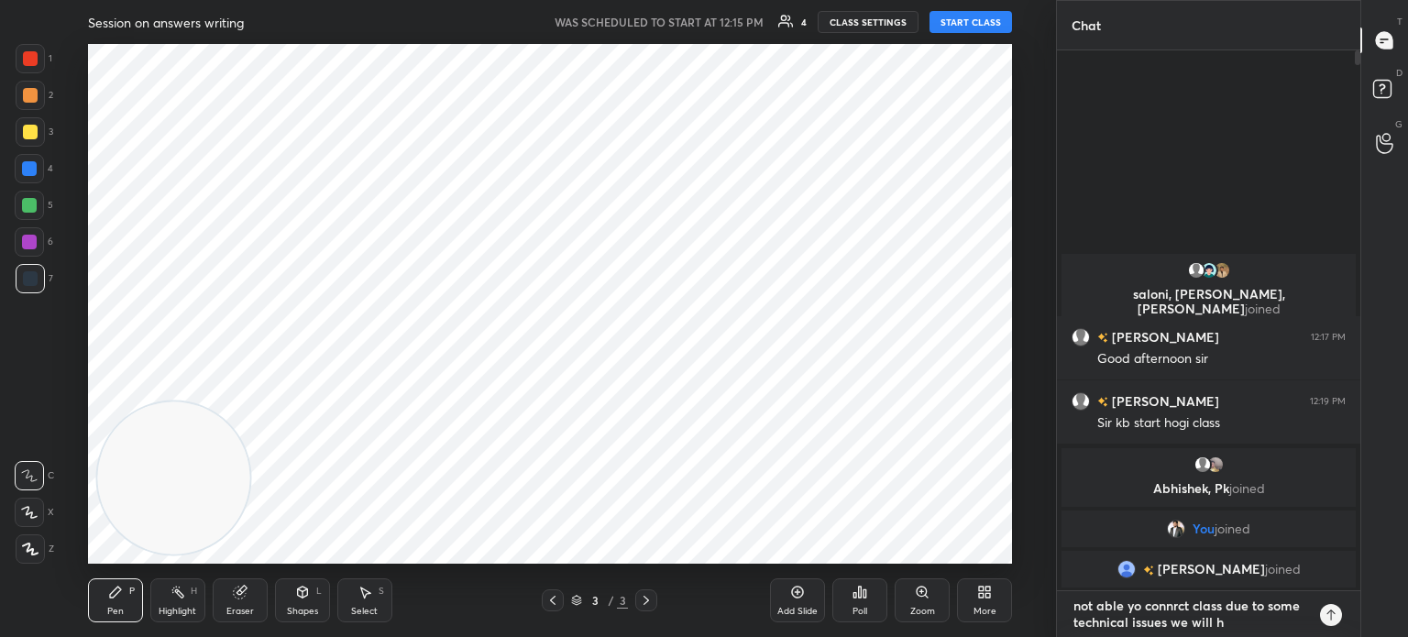
type textarea "not able yo connrct class due to some technical issues we will ha"
type textarea "x"
type textarea "not able yo connrct class due to some technical issues we will hav"
type textarea "x"
type textarea "not able yo connrct class due to some technical issues we will have"
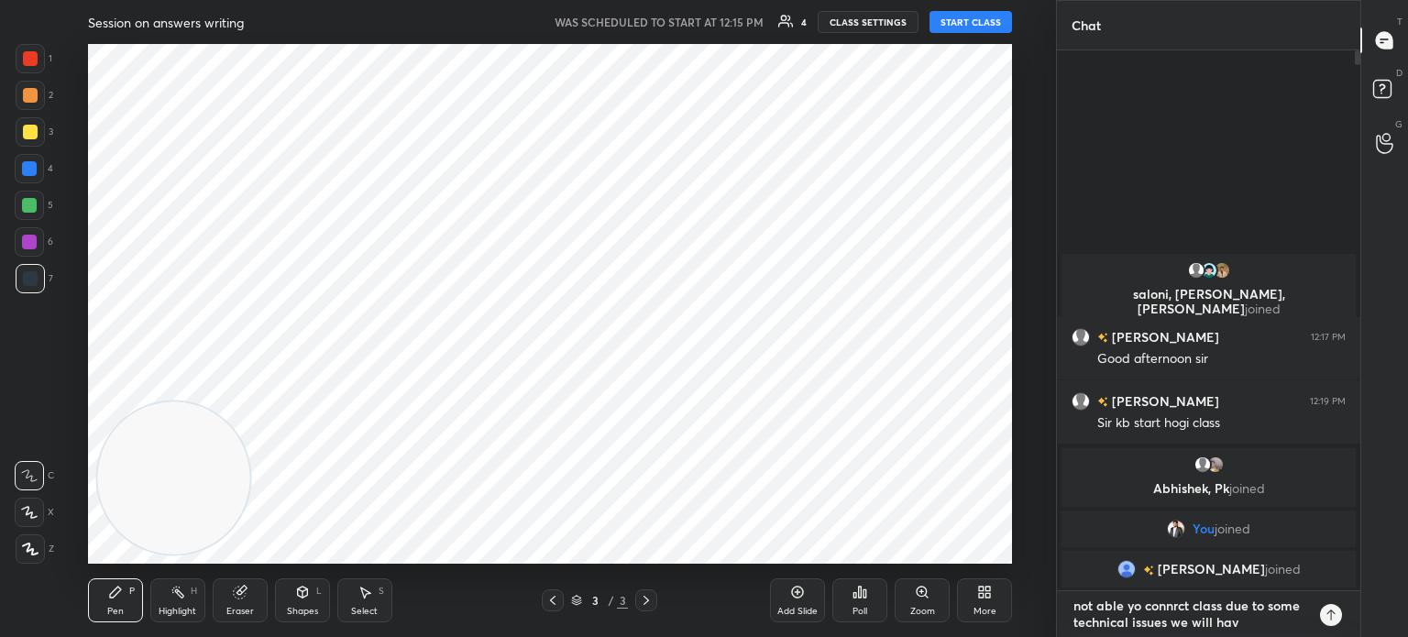
type textarea "x"
type textarea "not able yo connrct class due to some technical issues we will have"
type textarea "x"
type textarea "not able yo connrct class due to some technical issues we will have s"
type textarea "x"
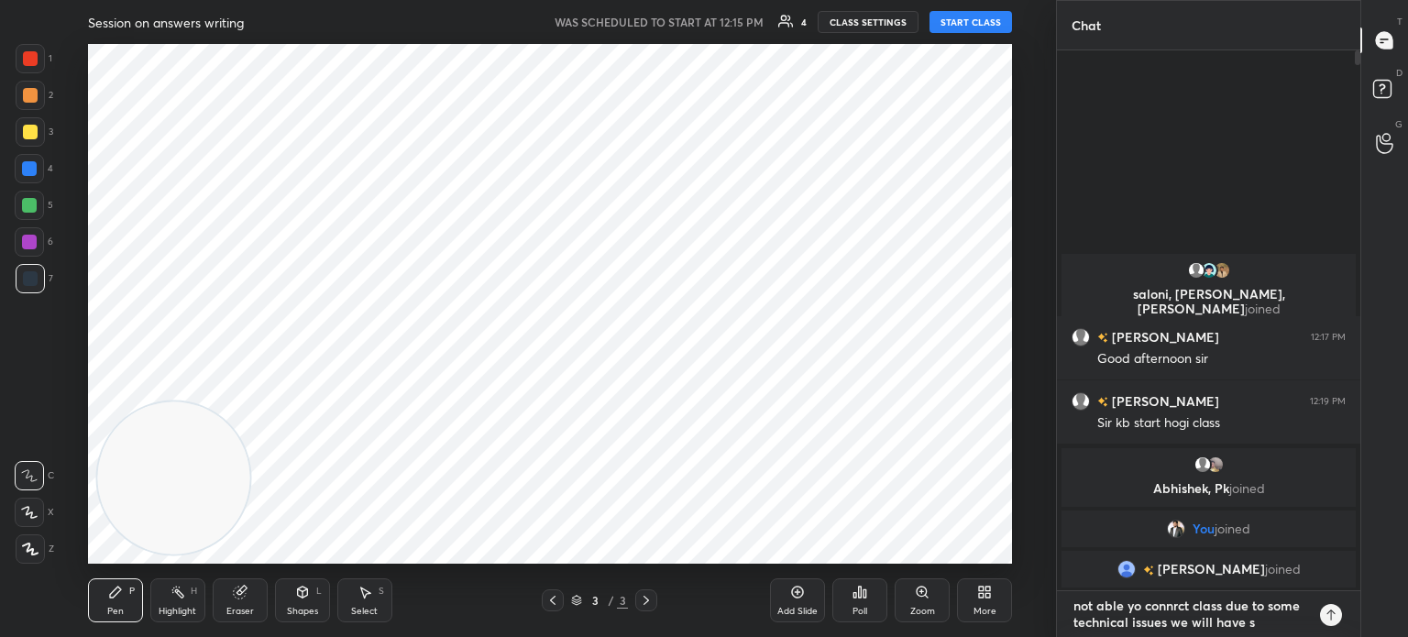
type textarea "not able yo connrct class due to some technical issues we will have sa"
type textarea "x"
type textarea "not able yo connrct class due to some technical issues we will have [PERSON_NAM…"
type textarea "x"
type textarea "not able yo connrct class due to some technical issues we will have same"
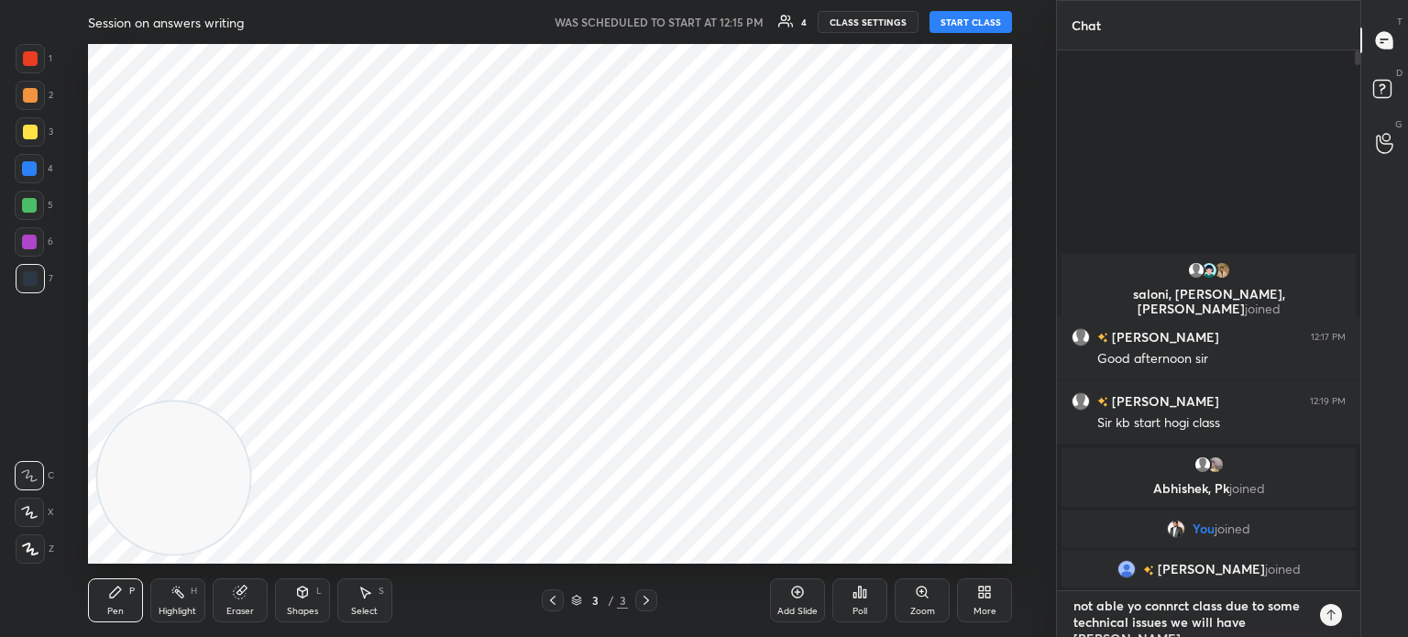
type textarea "x"
type textarea "not able yo connrct class due to some technical issues we will have same"
type textarea "x"
type textarea "not able yo connrct class due to some technical issues we will have same c"
type textarea "x"
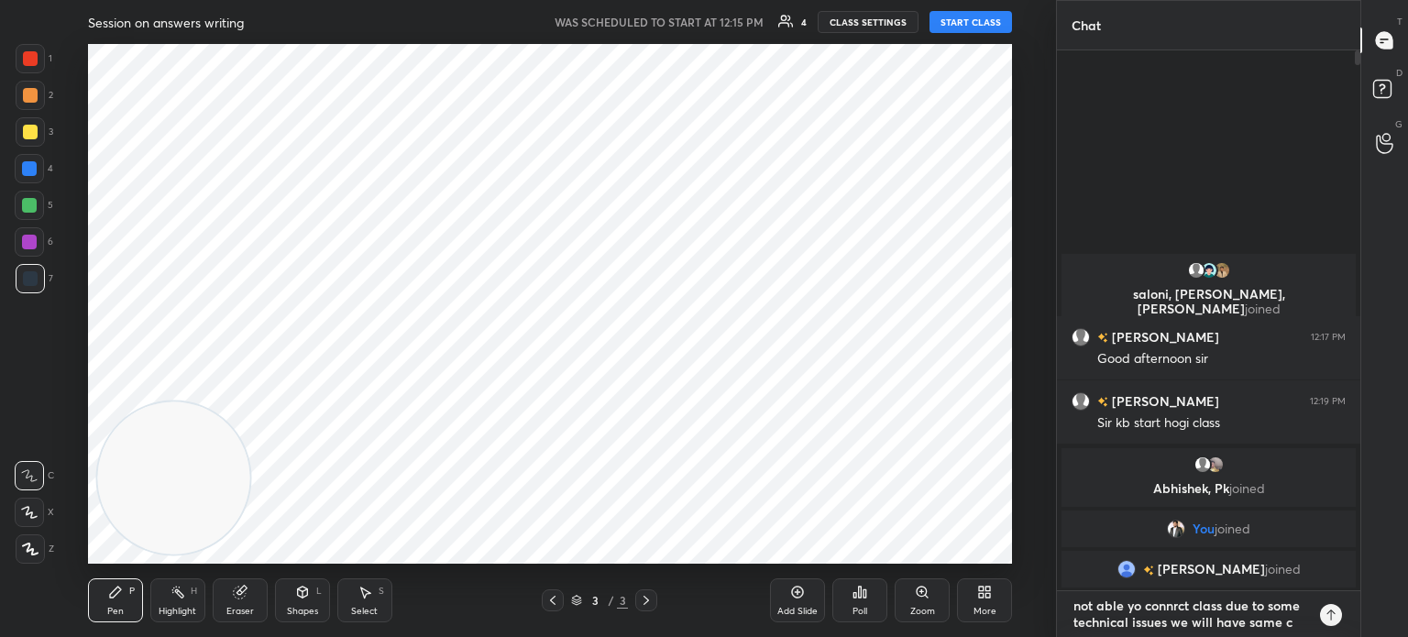
type textarea "not able yo connrct class due to some technical issues we will have same cl"
type textarea "x"
type textarea "not able yo connrct class due to some technical issues we will have same cla"
type textarea "x"
type textarea "not able yo connrct class due to some technical issues we will have same clas"
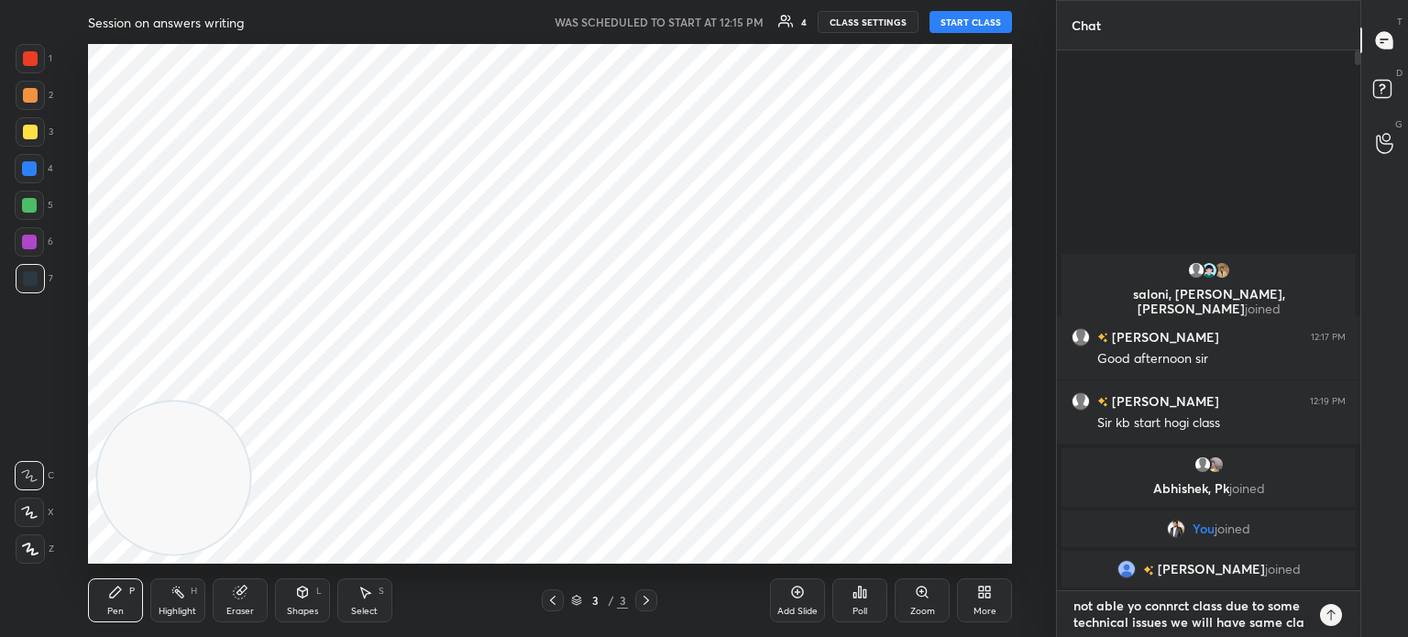
type textarea "x"
type textarea "not able yo connrct class due to some technical issues we will have same class"
type textarea "x"
type textarea "not able yo connrct class due to some technical issues we will have same class"
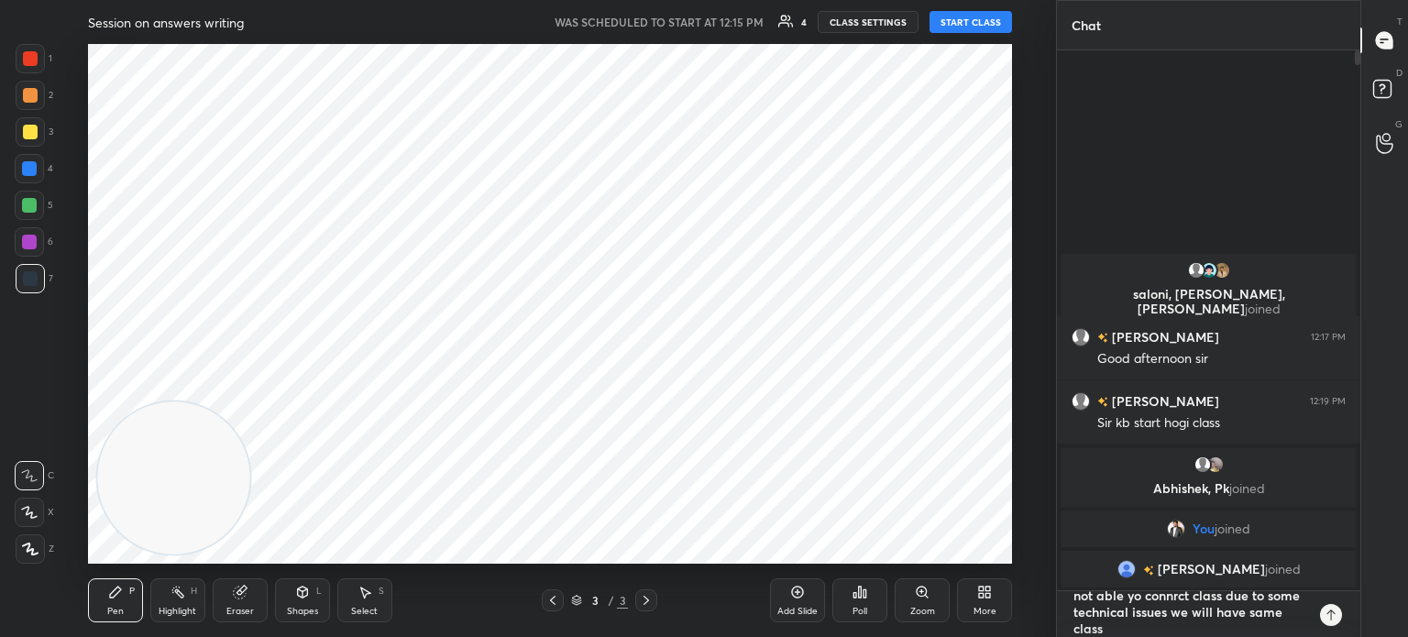
type textarea "x"
type textarea "not able yo connrct class due to some technical issues we will have same class t"
type textarea "x"
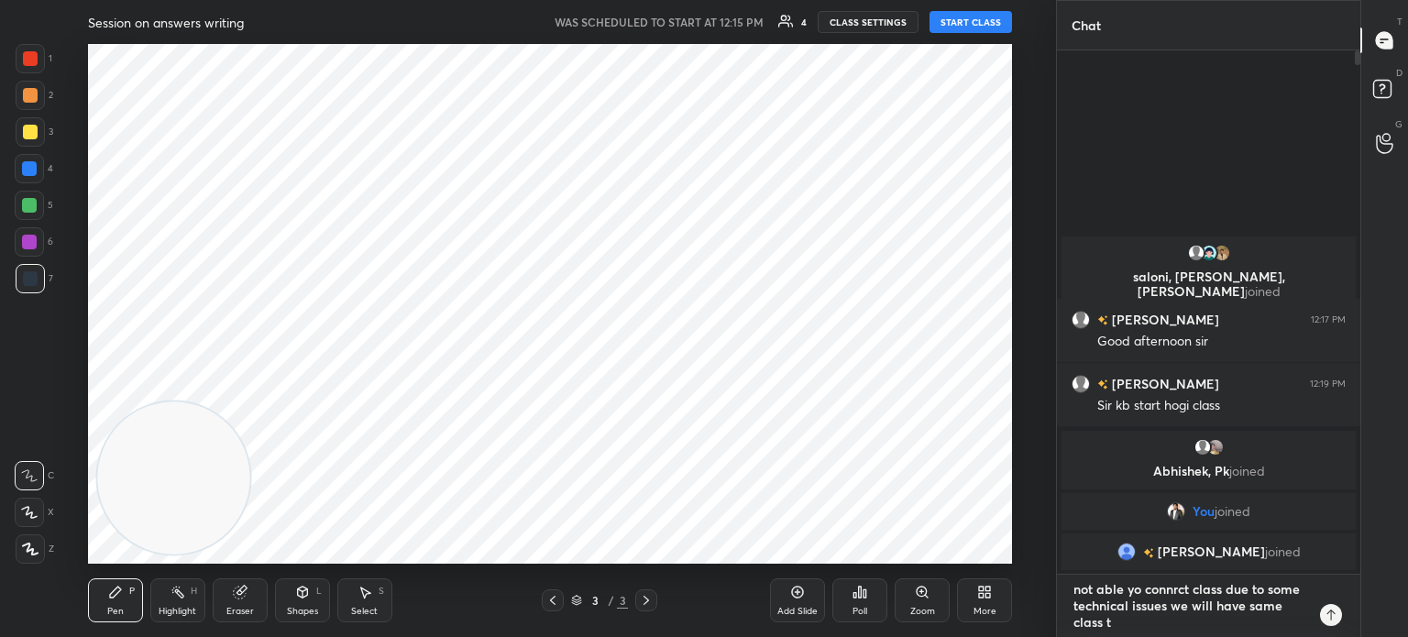
type textarea "not able yo connrct class due to some technical issues we will have same class …"
type textarea "x"
type textarea "not able yo connrct class due to some technical issues we will have same class …"
type textarea "x"
type textarea "not able yo connrct class due to some technical issues we will have same class …"
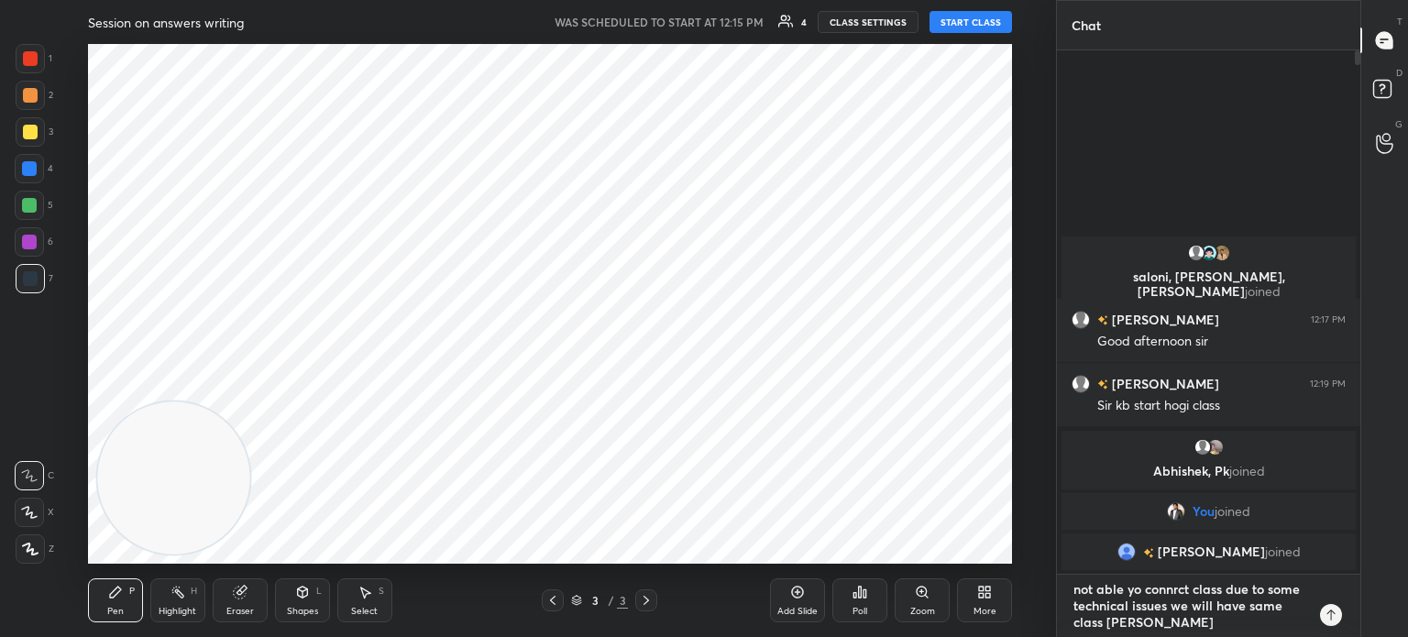
type textarea "x"
type textarea "not able yo connrct class due to some technical issues we will have same class …"
type textarea "x"
type textarea "not able yo connrct class due to some technical issues we will have same class …"
type textarea "x"
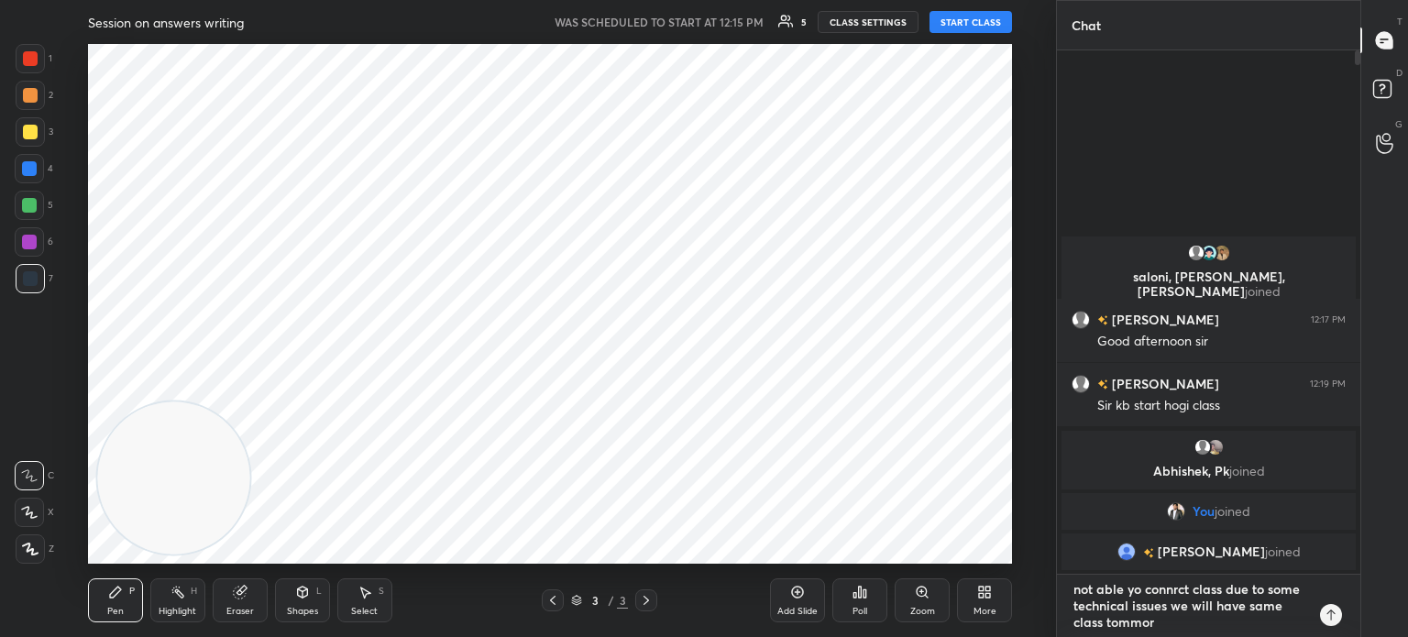
type textarea "not able yo connrct class due to some technical issues we will have same class …"
type textarea "x"
type textarea "not able yo connrct class due to some technical issues we will have same class …"
type textarea "x"
type textarea "not able yo connrct class due to some technical issues we will have same class …"
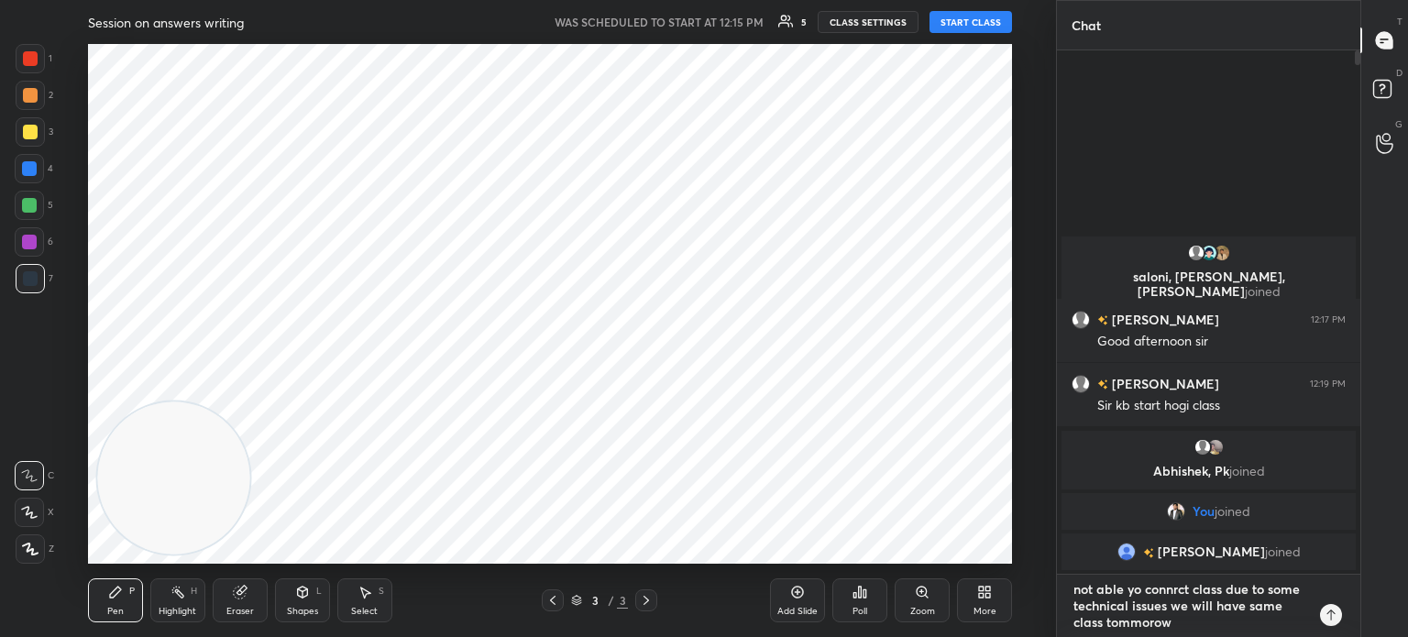
type textarea "x"
type textarea "not able yo connrct class due to some technical issues we will have same class …"
type textarea "x"
type textarea "not able yo connrct class due to some technical issues we will have same class …"
type textarea "x"
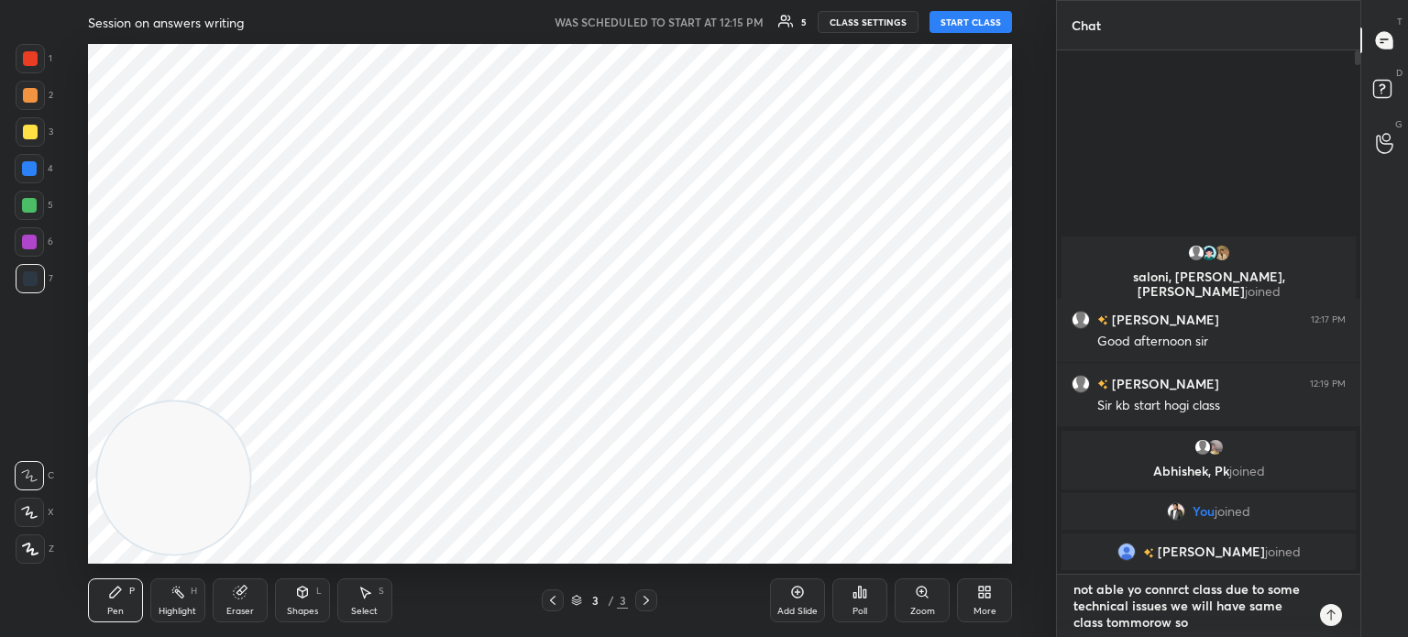
type textarea "not able yo connrct class due to some technical issues we will have same class …"
type textarea "x"
type textarea "not able yo connrct class due to some technical issues we will have same class …"
type textarea "x"
type textarea "not able yo connrct class due to some technical issues we will have same class …"
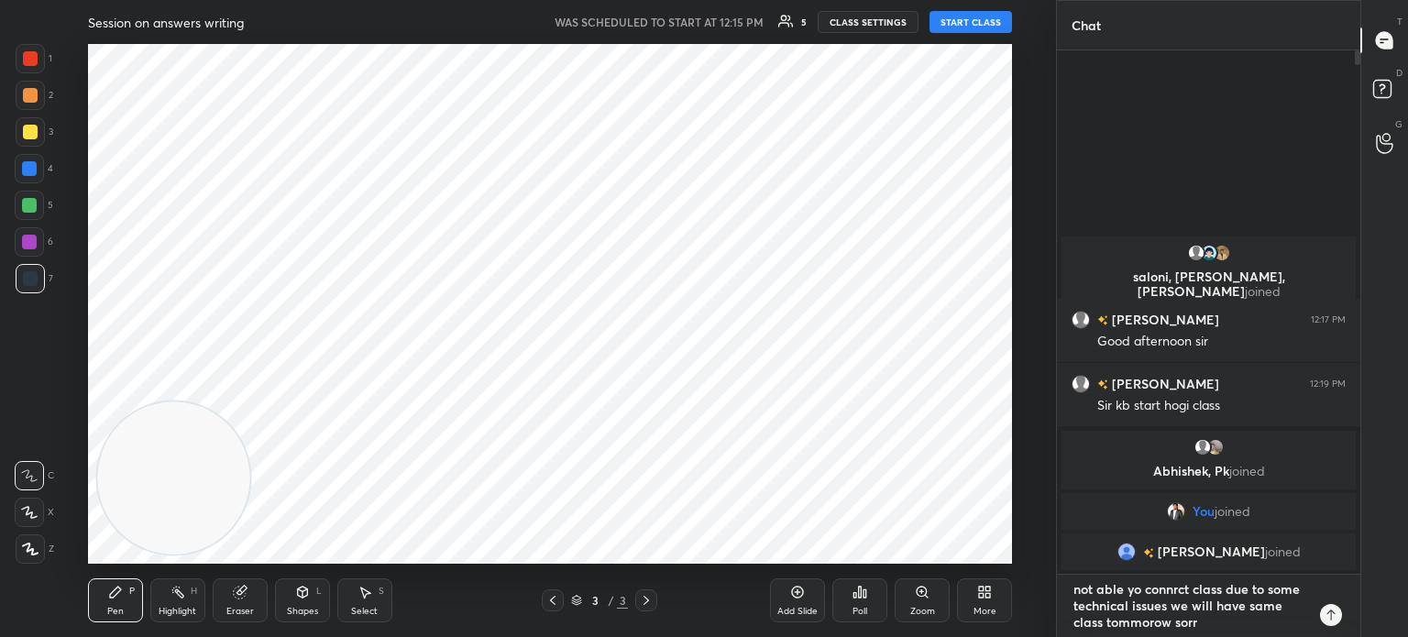
type textarea "x"
type textarea "not able yo connrct class due to some technical issues we will have same class …"
paste textarea
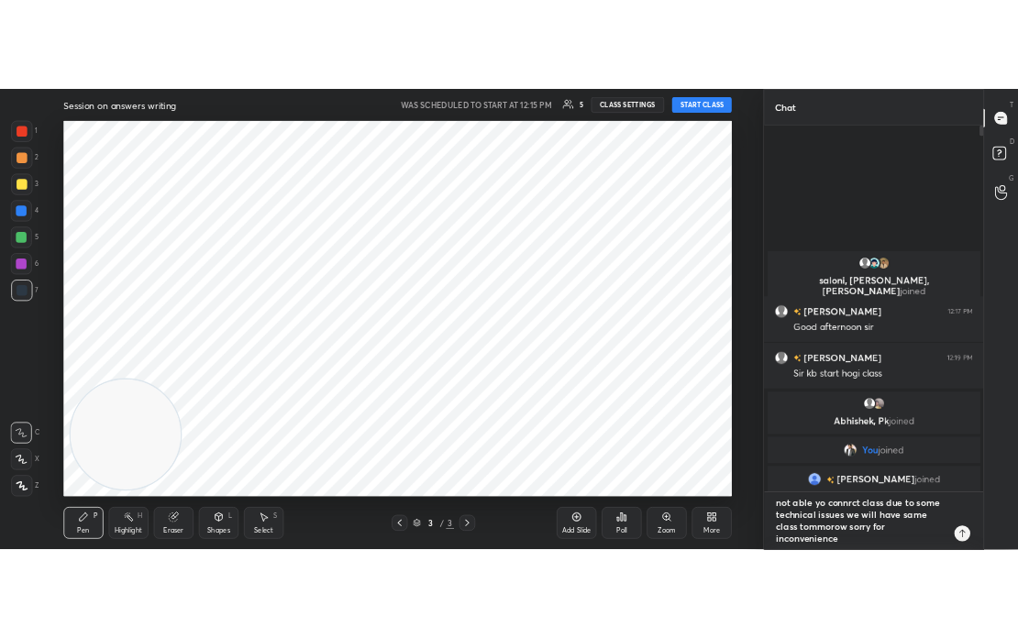
scroll to position [6, 6]
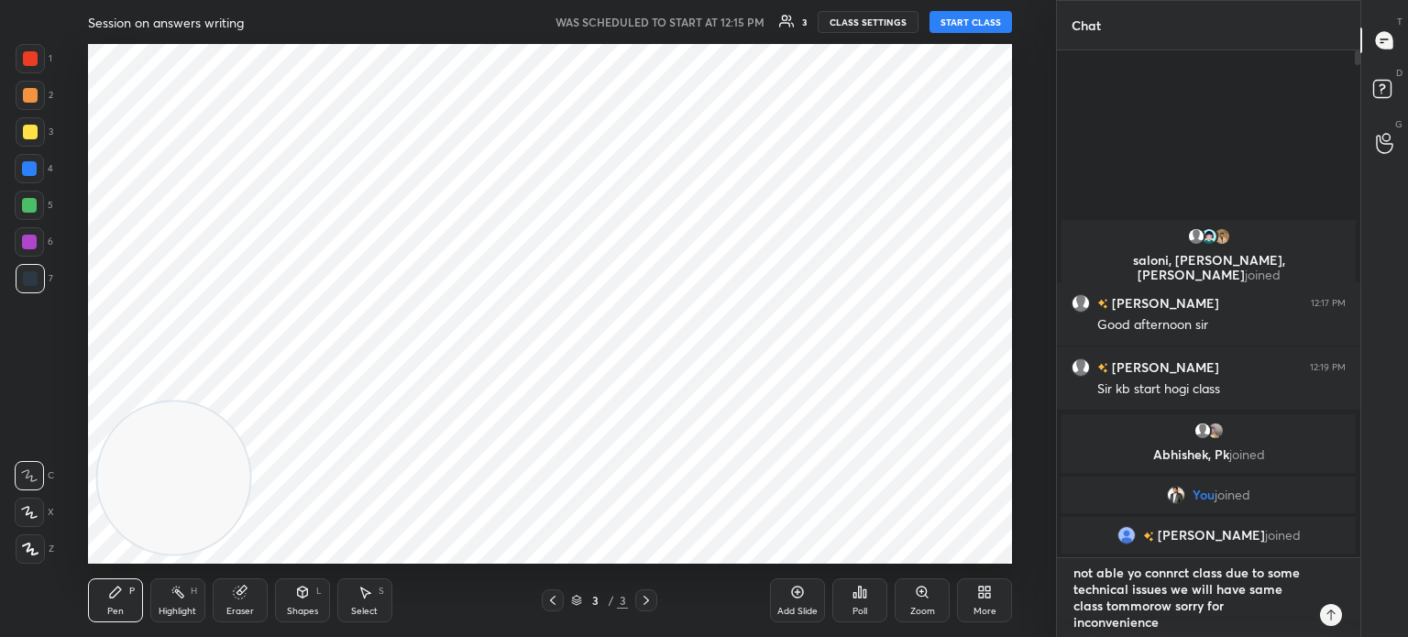
click at [1169, 597] on textarea "not able yo connrct class due to some technical issues we will have same class …" at bounding box center [1190, 597] width 237 height 79
click at [1173, 606] on textarea "not able yo connrct class due to some technical issues we will have same class …" at bounding box center [1190, 597] width 237 height 79
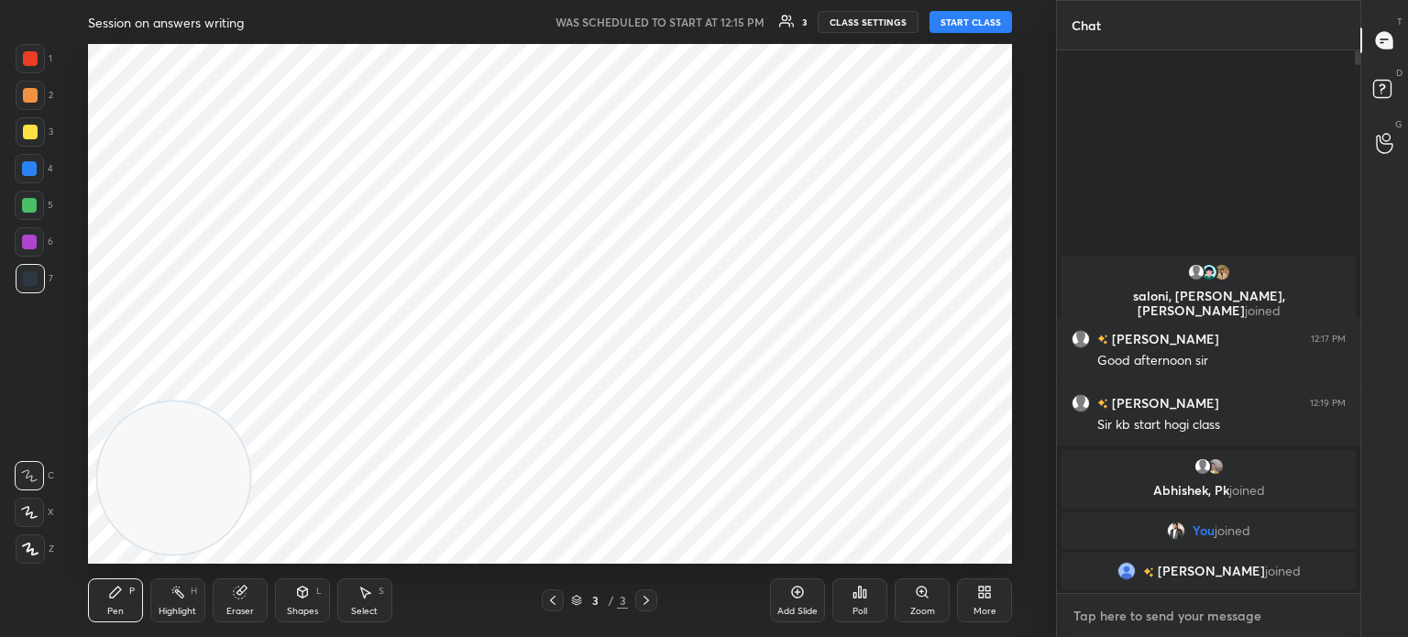
scroll to position [537, 298]
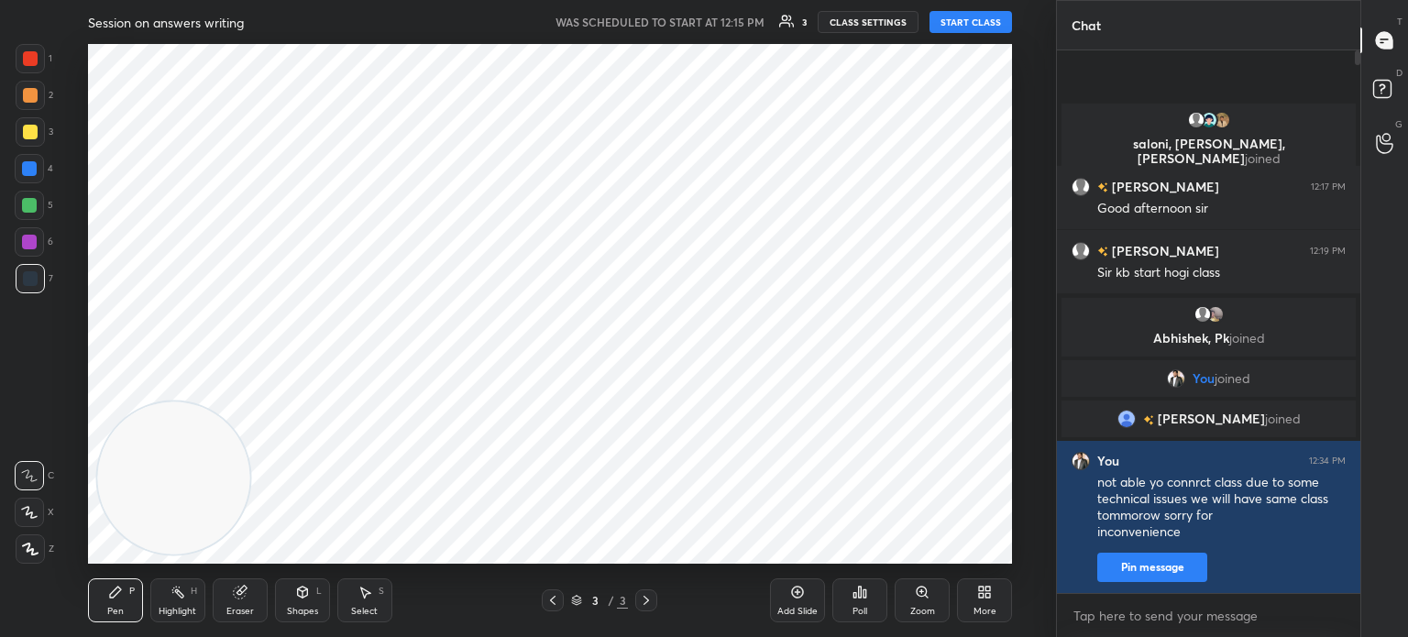
click at [858, 20] on button "CLASS SETTINGS" at bounding box center [868, 22] width 101 height 22
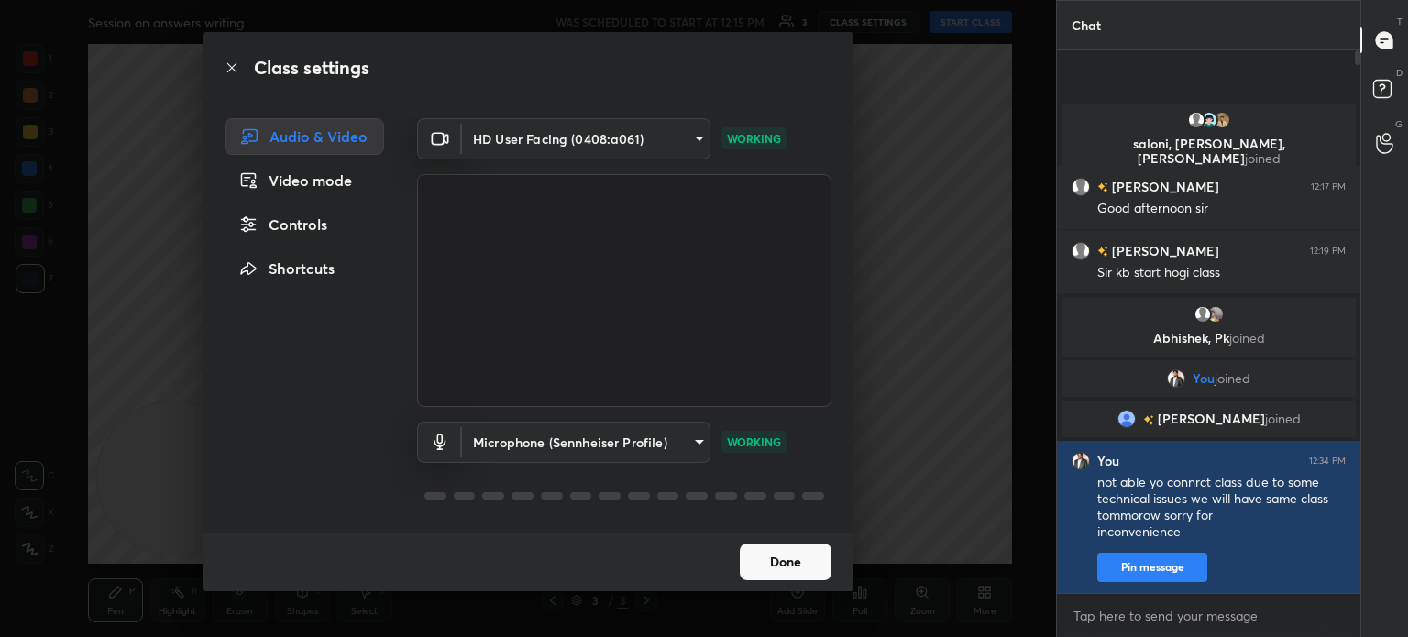
click at [299, 212] on div "Controls" at bounding box center [305, 224] width 160 height 37
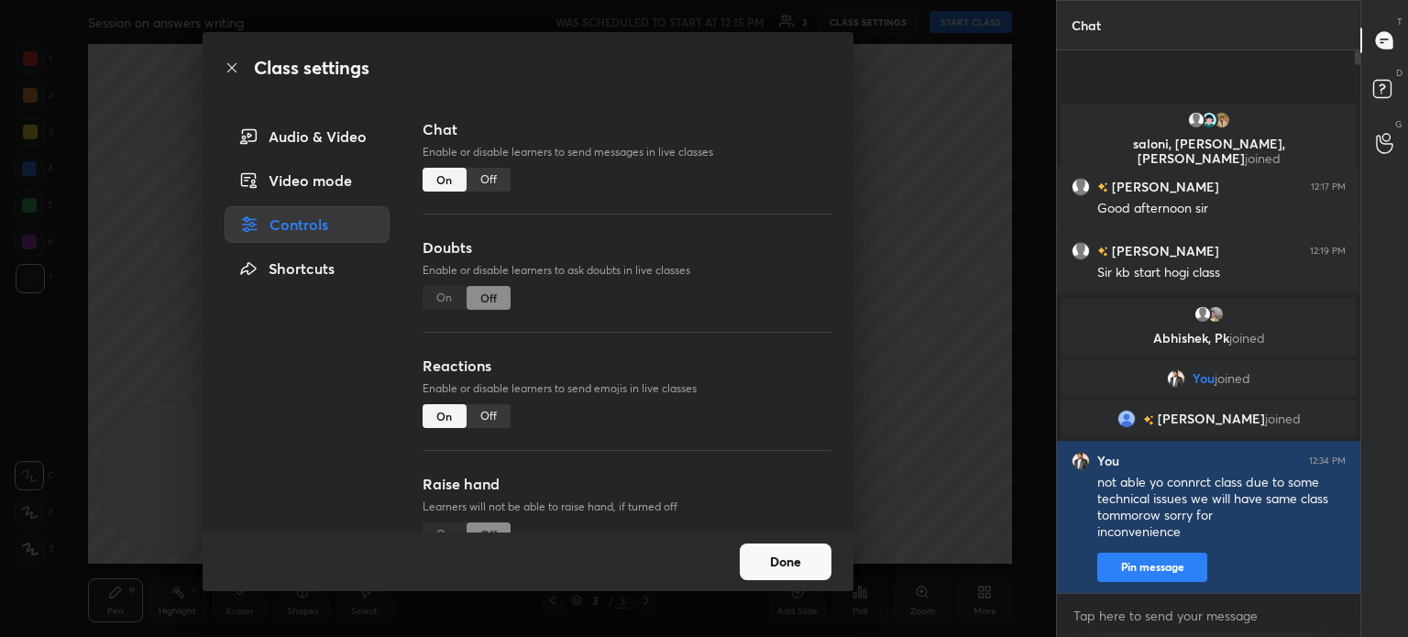
click at [478, 186] on div "Off" at bounding box center [489, 180] width 44 height 24
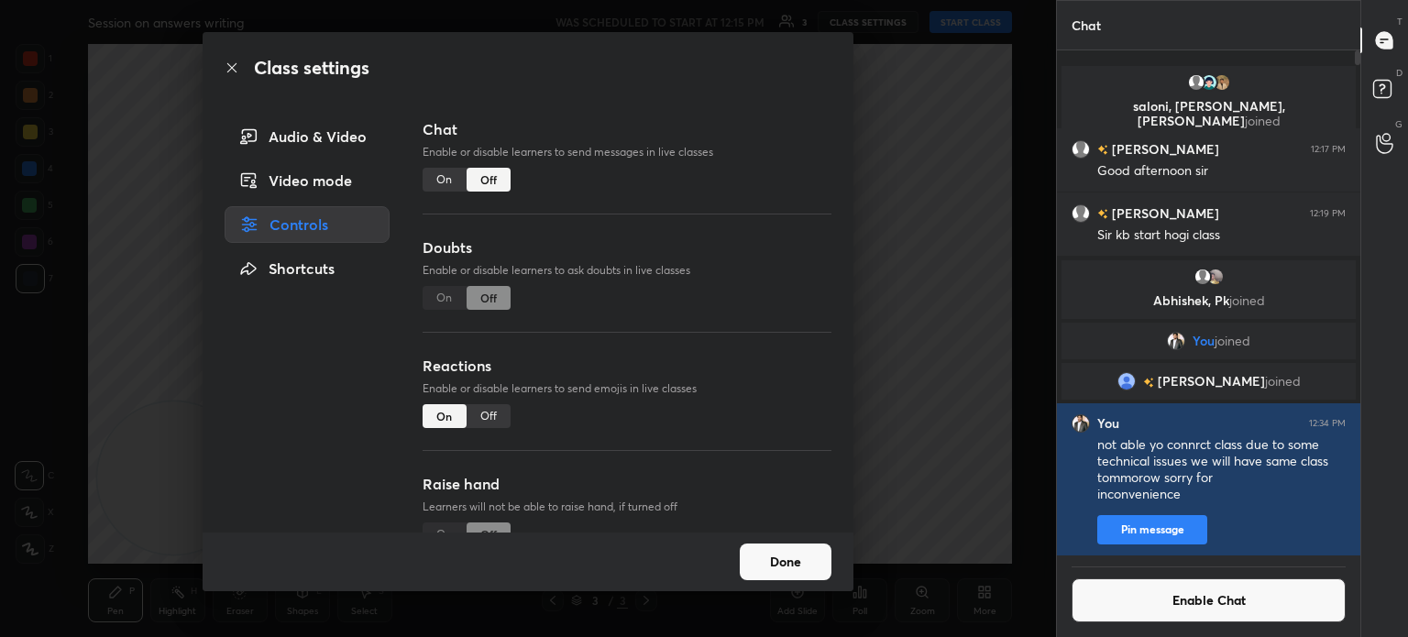
click at [811, 546] on button "Done" at bounding box center [786, 562] width 92 height 37
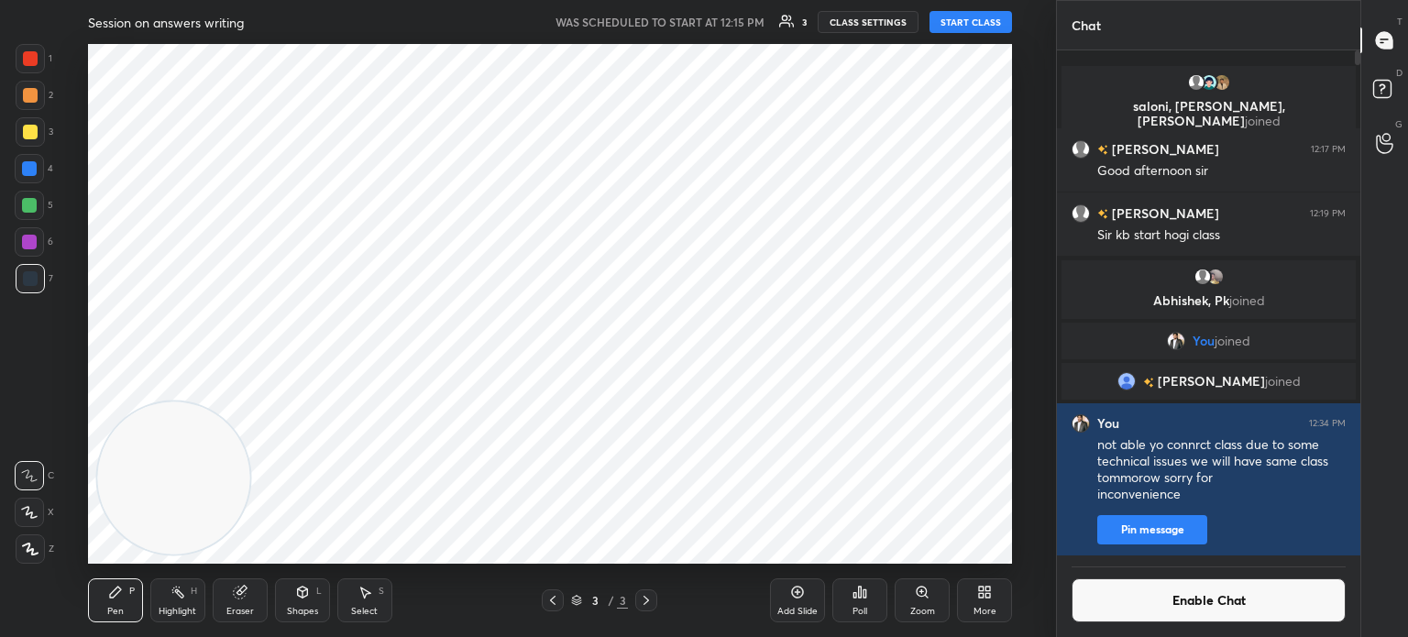
click at [953, 25] on button "START CLASS" at bounding box center [971, 22] width 83 height 22
click at [783, 17] on span "mute" at bounding box center [791, 22] width 26 height 13
click at [968, 22] on button "End Class" at bounding box center [974, 22] width 75 height 22
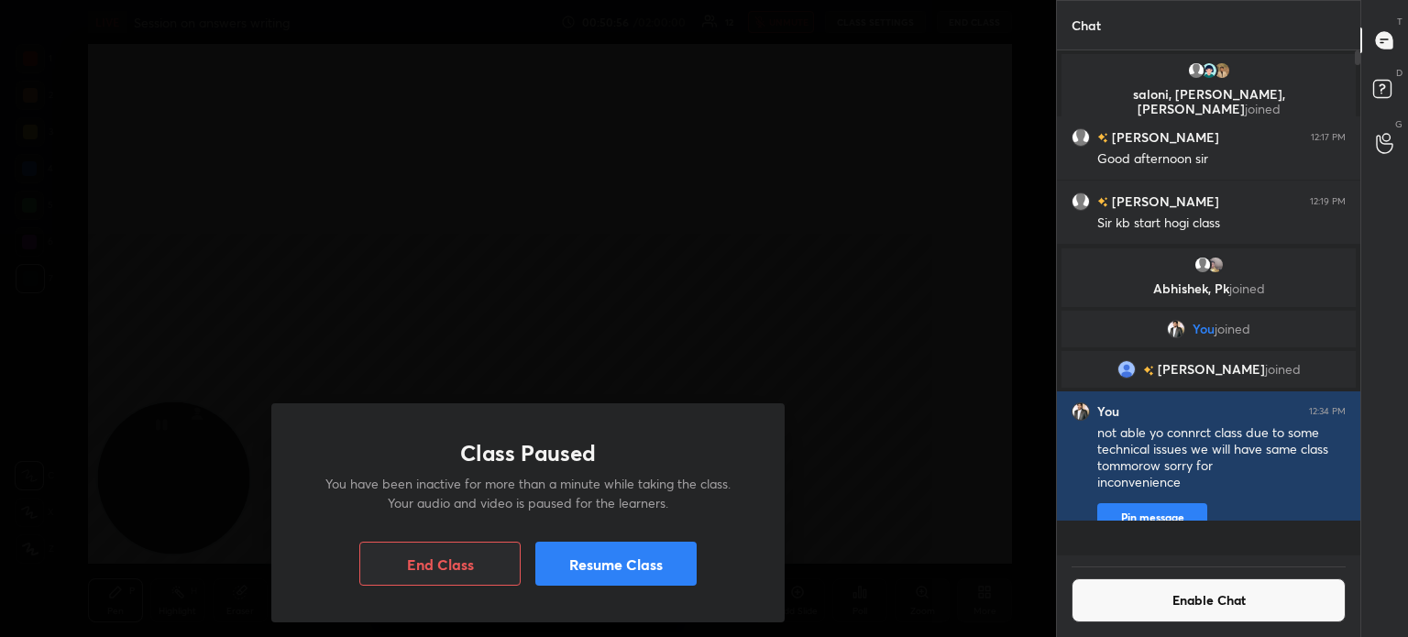
scroll to position [501, 298]
